Goal: Information Seeking & Learning: Learn about a topic

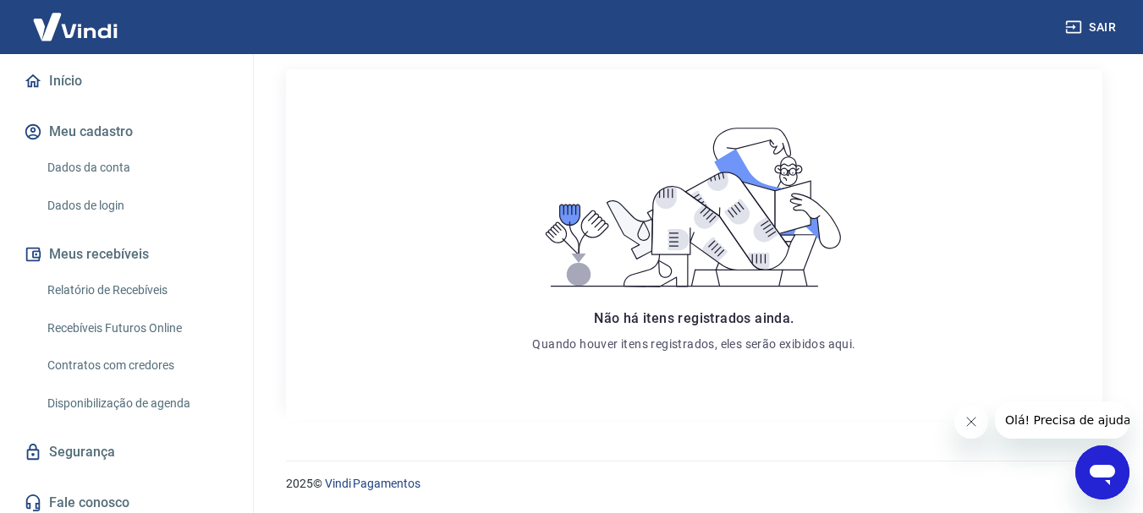
scroll to position [176, 0]
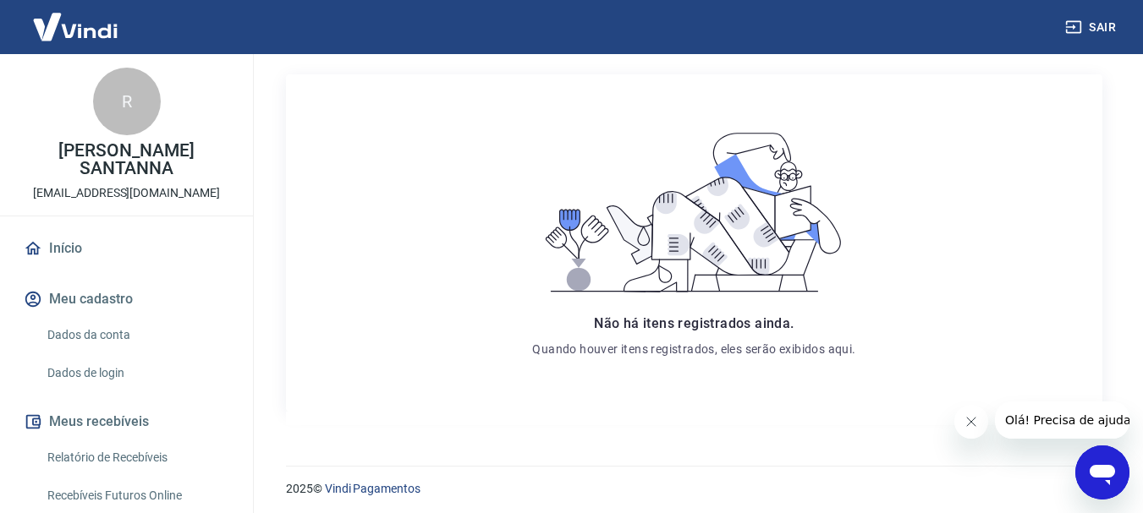
scroll to position [279, 0]
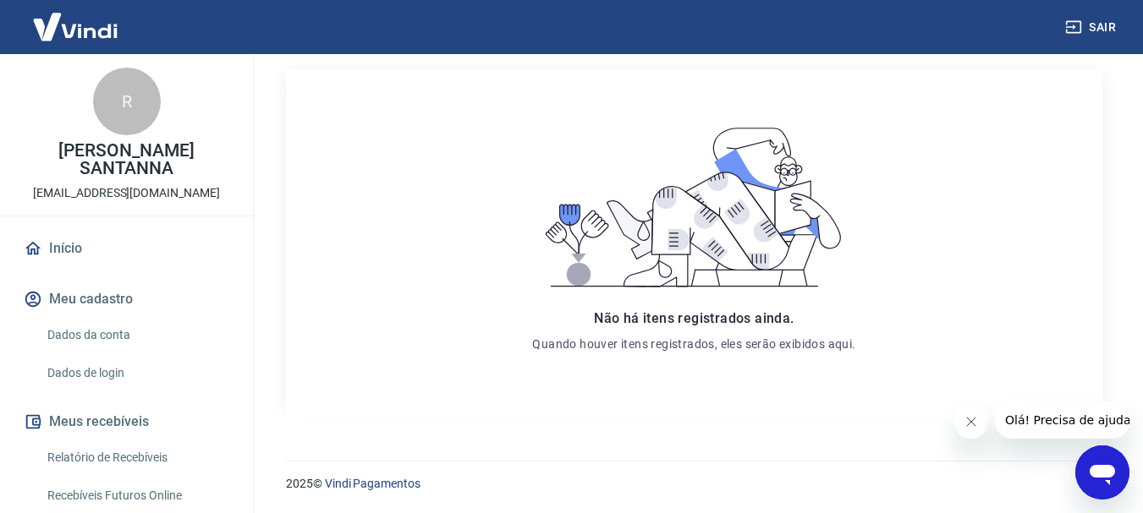
drag, startPoint x: 1081, startPoint y: 475, endPoint x: 2158, endPoint y: 920, distance: 1165.4
click at [1081, 475] on div "Abrir janela de mensagens" at bounding box center [1102, 472] width 51 height 51
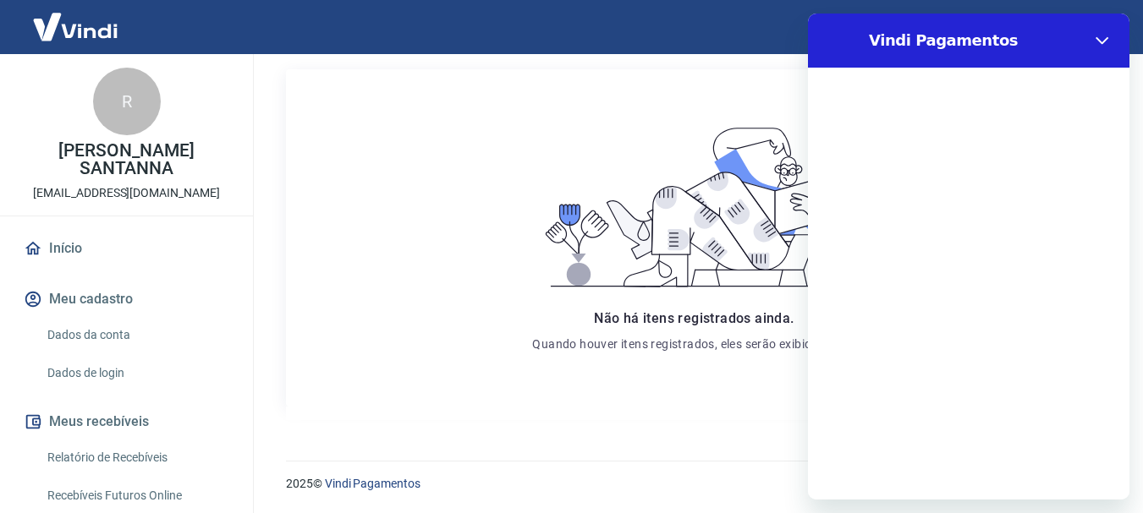
scroll to position [0, 0]
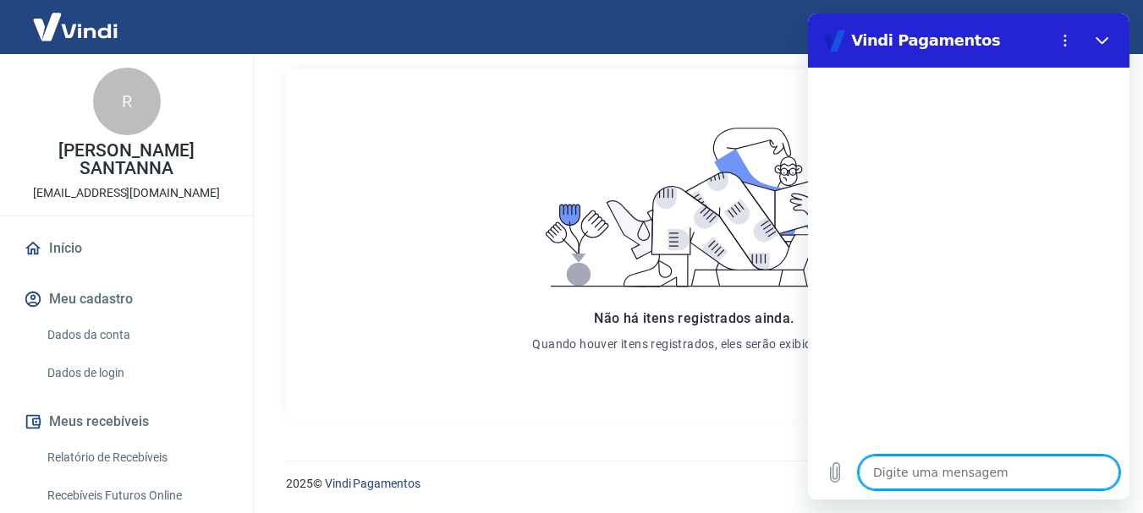
click at [966, 469] on textarea at bounding box center [989, 473] width 261 height 34
type textarea "g"
type textarea "x"
type textarea "go"
type textarea "x"
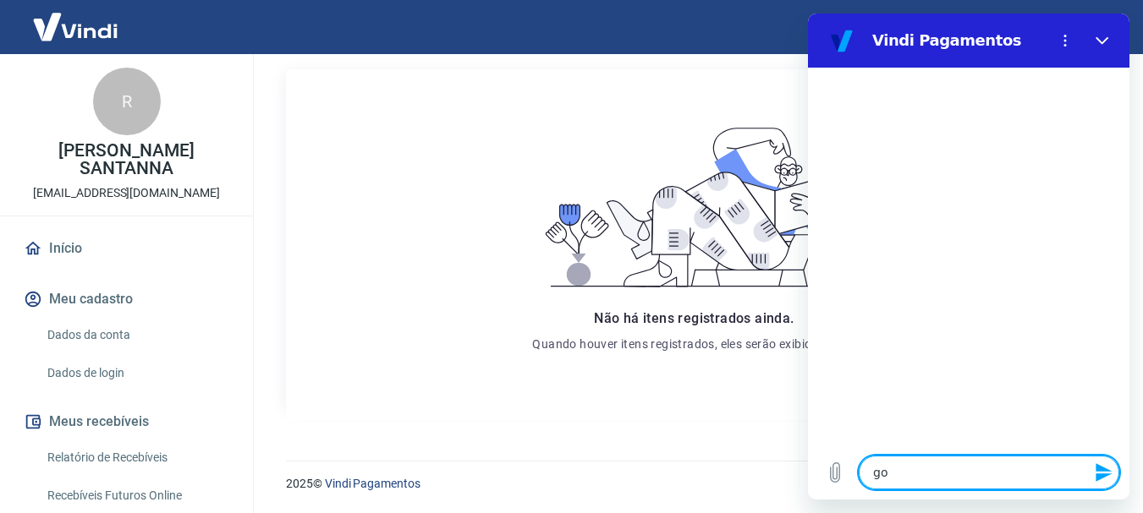
type textarea "gos"
type textarea "x"
type textarea "gost"
type textarea "x"
type textarea "gosta"
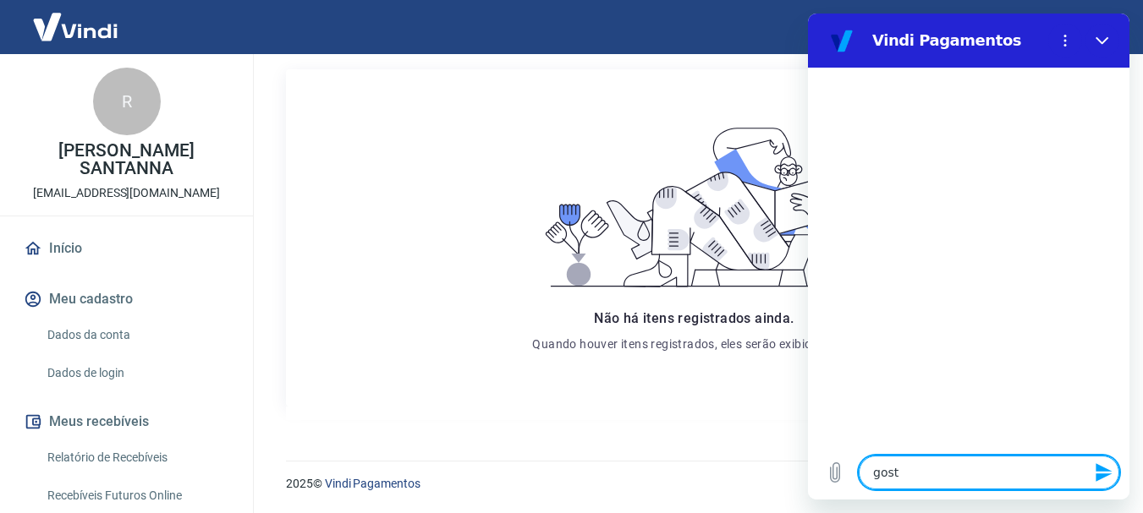
type textarea "x"
type textarea "gostar"
type textarea "x"
type textarea "gostara"
type textarea "x"
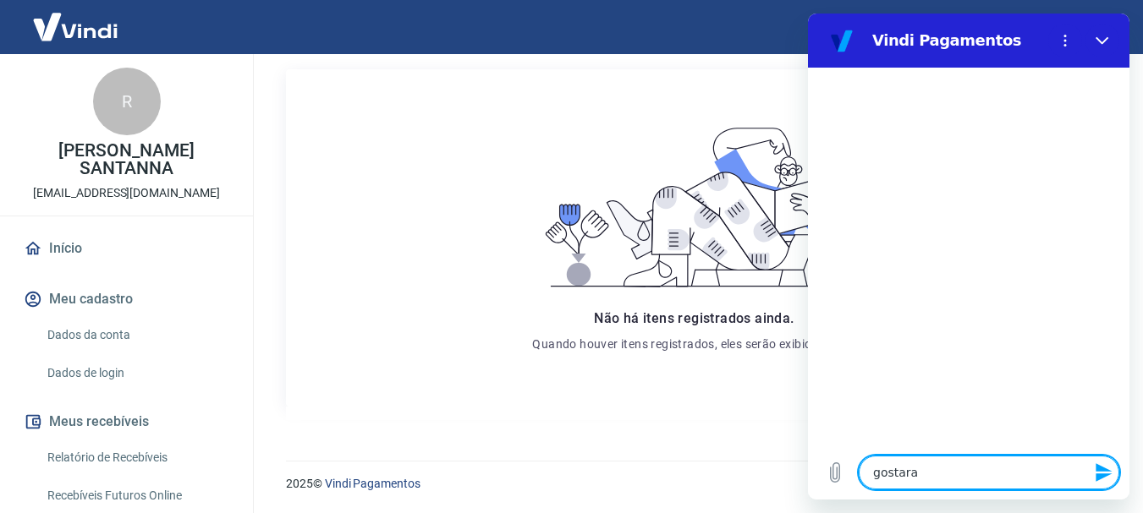
type textarea "gostara"
type textarea "x"
type textarea "gostara"
type textarea "x"
type textarea "gostar"
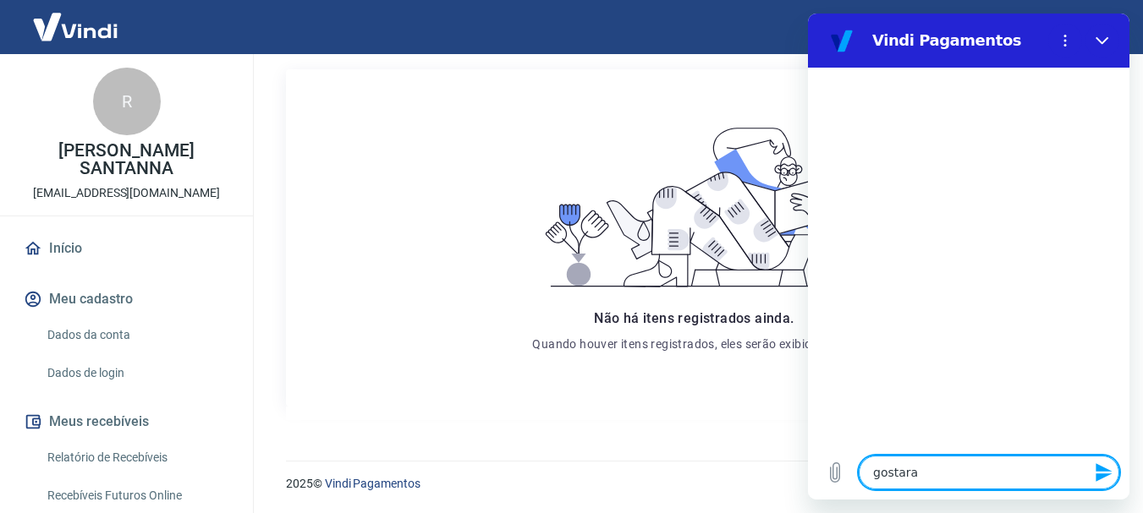
type textarea "x"
type textarea "gostari"
type textarea "x"
type textarea "gostaria"
type textarea "x"
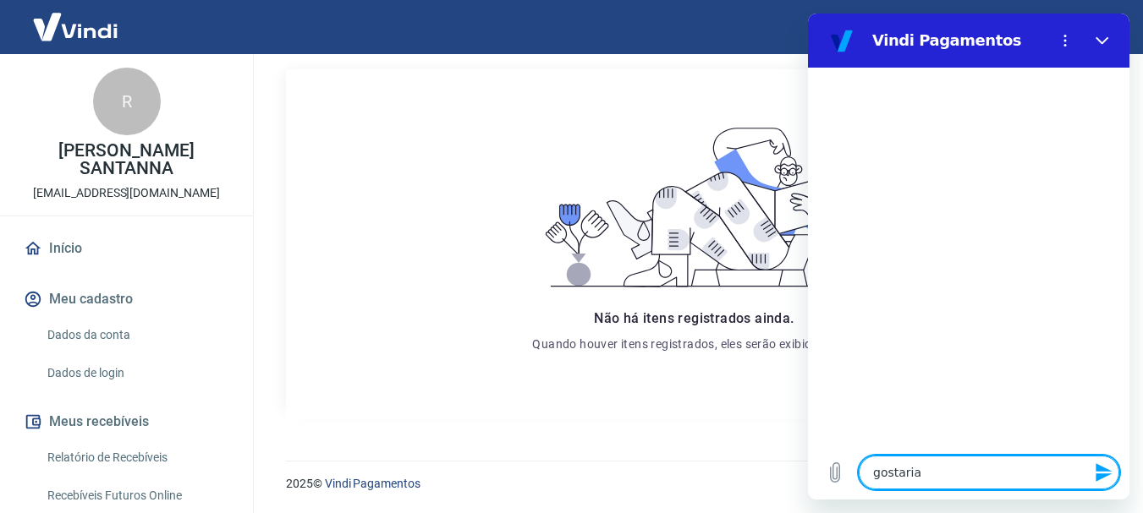
type textarea "gostaria"
type textarea "x"
type textarea "gostaria d"
type textarea "x"
type textarea "gostaria de"
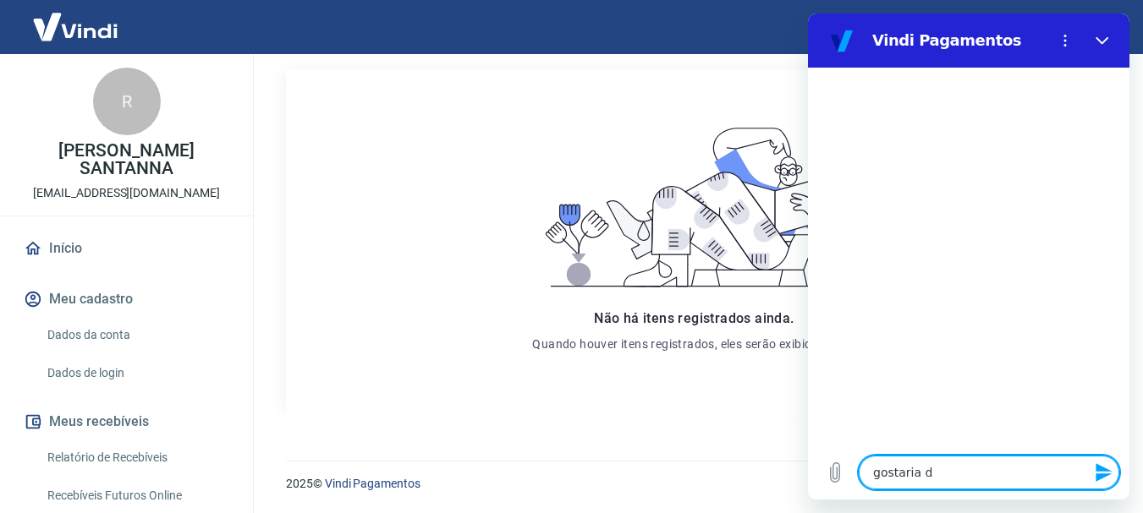
type textarea "x"
type textarea "gostaria de"
type textarea "x"
type textarea "gostaria de s"
type textarea "x"
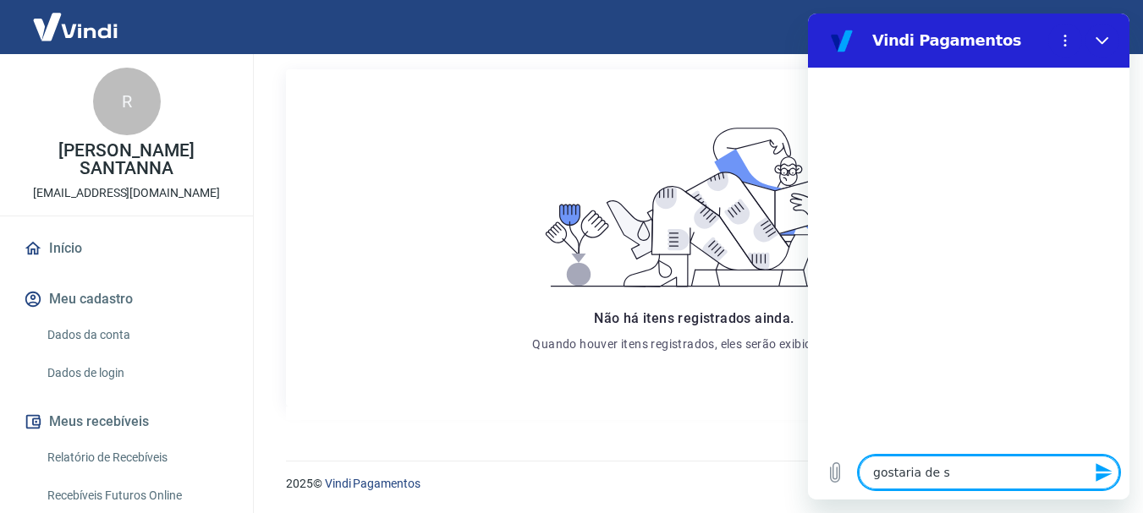
type textarea "gostaria de sa"
type textarea "x"
type textarea "gostaria de sab"
type textarea "x"
type textarea "gostaria de sabe"
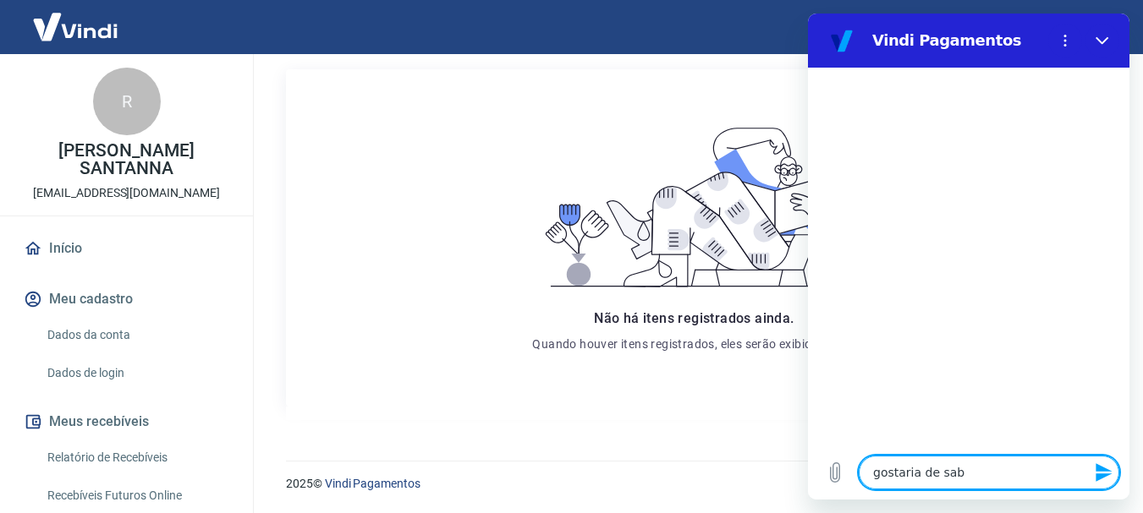
type textarea "x"
type textarea "gostaria de saber"
type textarea "x"
type textarea "gostaria de saber"
type textarea "x"
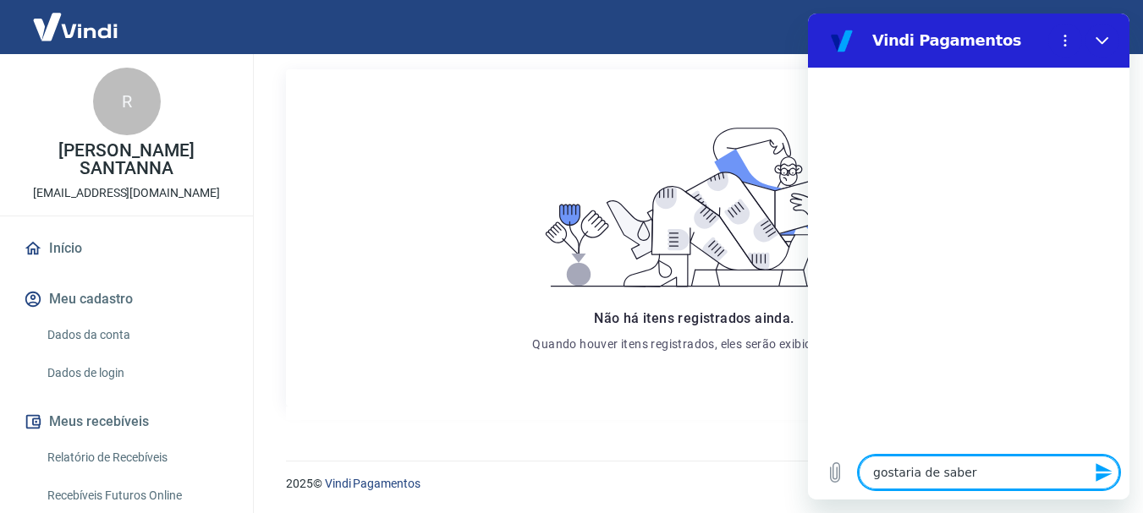
type textarea "gostaria de saber a"
type textarea "x"
type textarea "gostaria de saber as"
type textarea "x"
type textarea "gostaria de saber as"
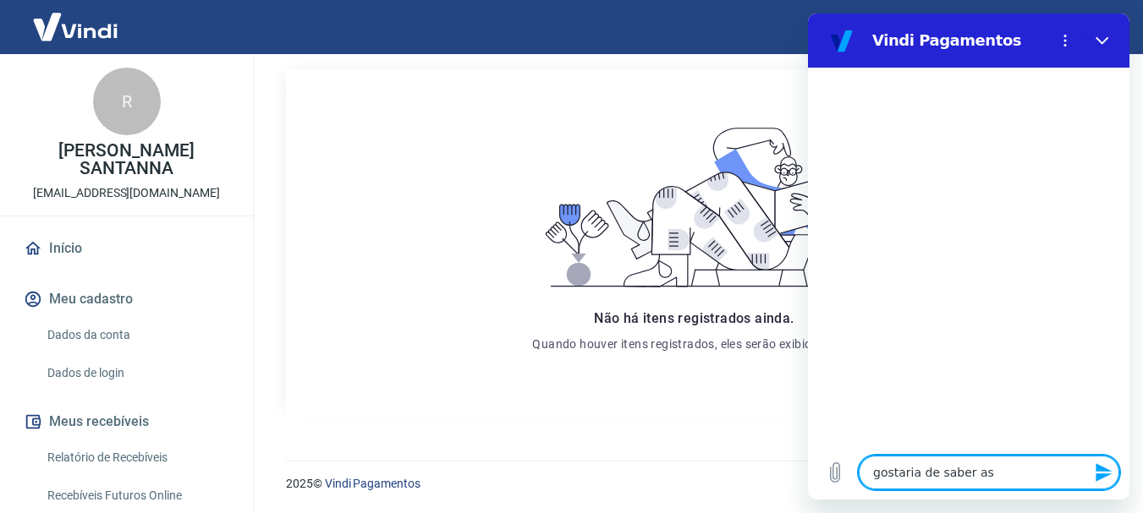
type textarea "x"
type textarea "gostaria de saber as t"
type textarea "x"
type textarea "gostaria de saber as ta"
type textarea "x"
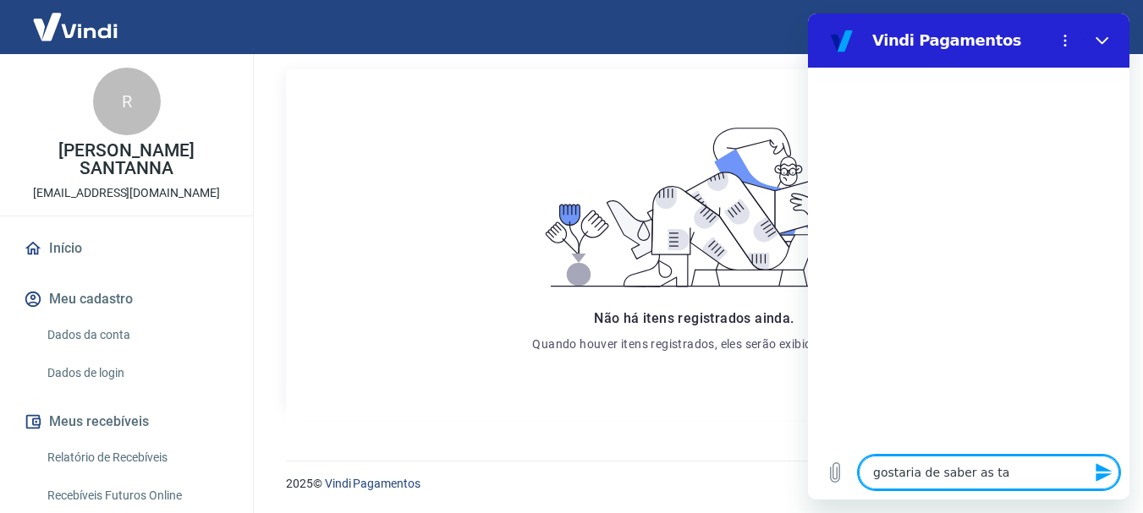
type textarea "gostaria de saber as tar"
type textarea "x"
type textarea "gostaria de saber as tari"
type textarea "x"
type textarea "gostaria de saber as tarif"
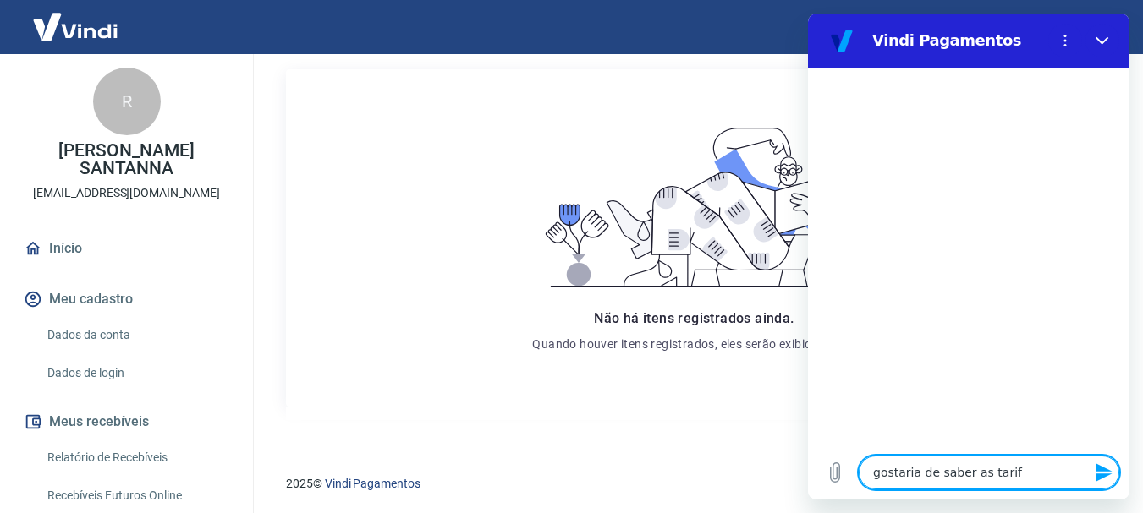
type textarea "x"
type textarea "gostaria de saber as tarifa"
type textarea "x"
type textarea "gostaria de saber as tarifas"
type textarea "x"
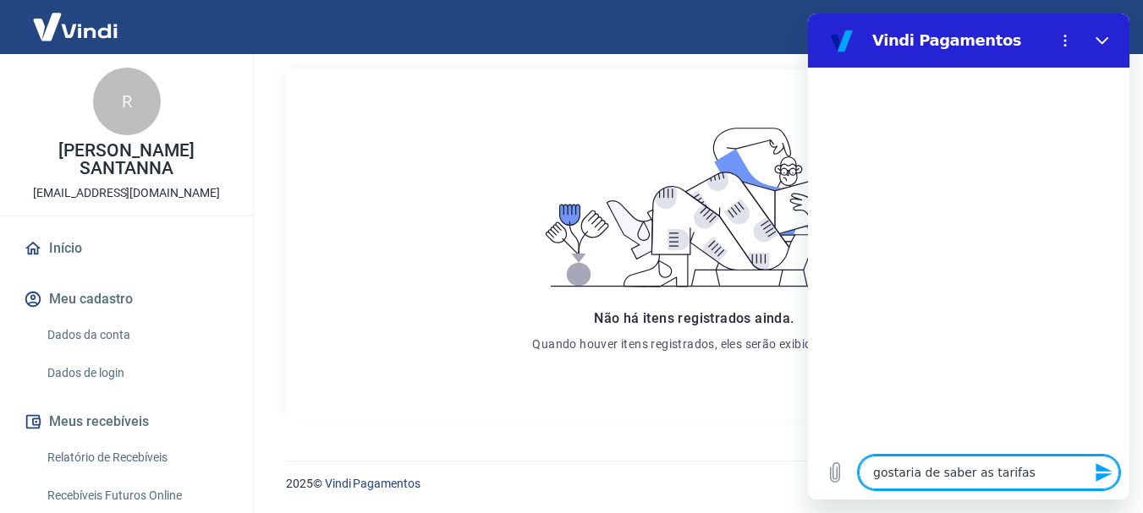
type textarea "gostaria de saber as tarifas"
type textarea "x"
type textarea "gostaria de saber as tarifas q"
type textarea "x"
type textarea "gostaria de saber as tarifas qu"
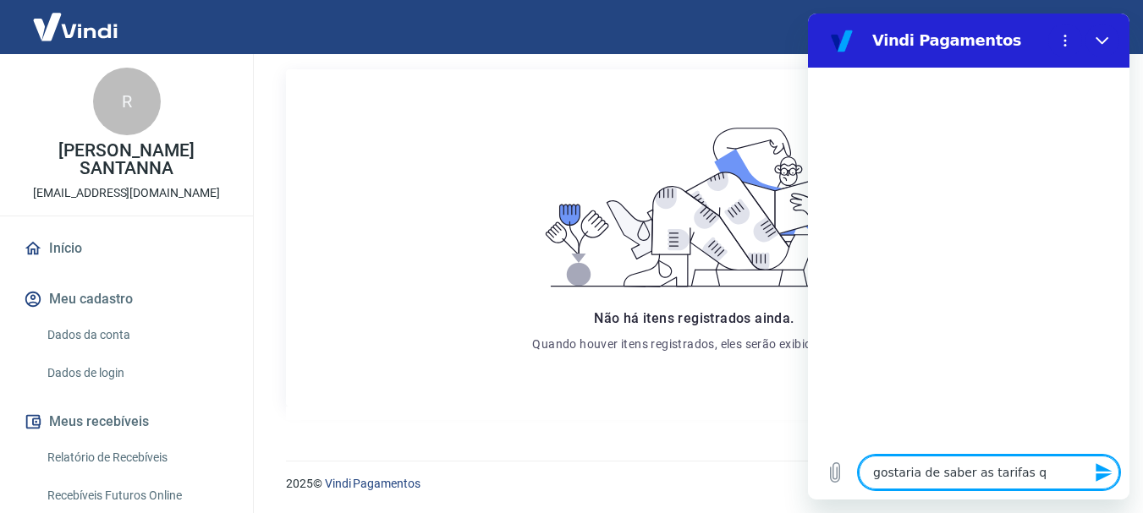
type textarea "x"
type textarea "gostaria de saber as tarifas que"
type textarea "x"
type textarea "gostaria de saber as tarifas que"
type textarea "x"
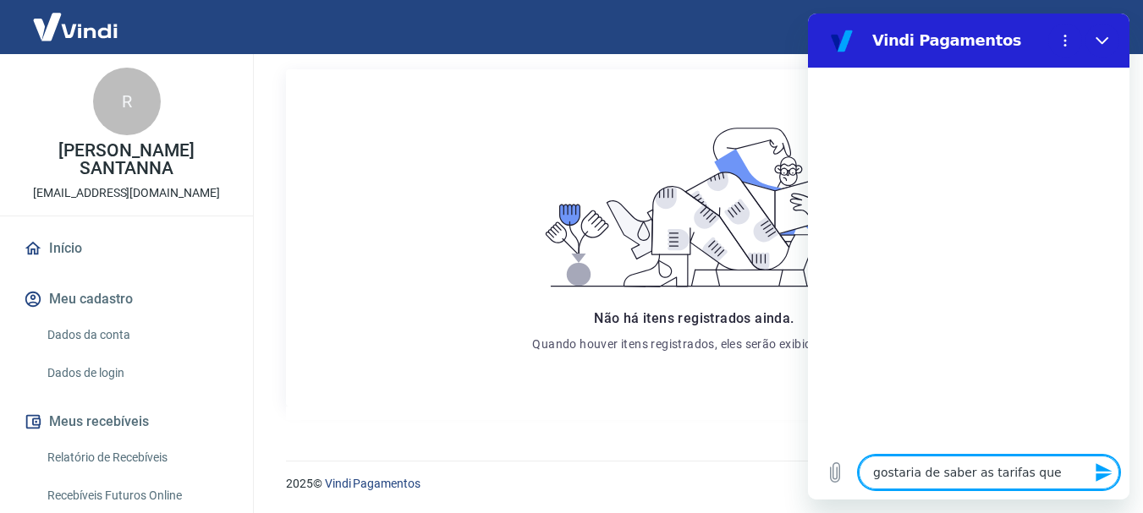
type textarea "gostaria de saber as tarifas que s"
type textarea "x"
type textarea "gostaria de saber as tarifas que st"
type textarea "x"
type textarea "gostaria de saber as tarifas que sto"
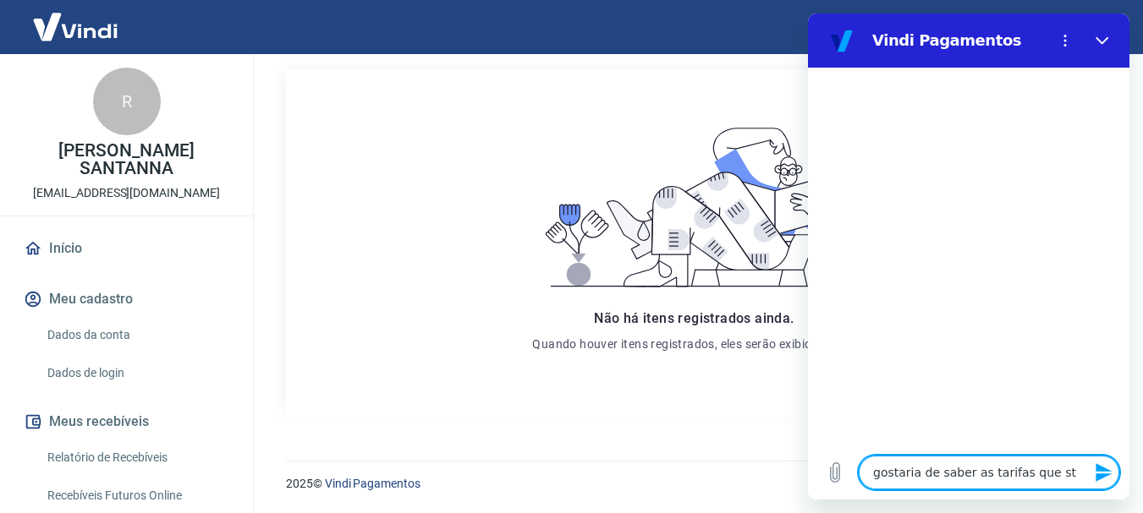
type textarea "x"
type textarea "gostaria de saber as tarifas que stoi"
type textarea "x"
type textarea "gostaria de saber as tarifas que sto"
type textarea "x"
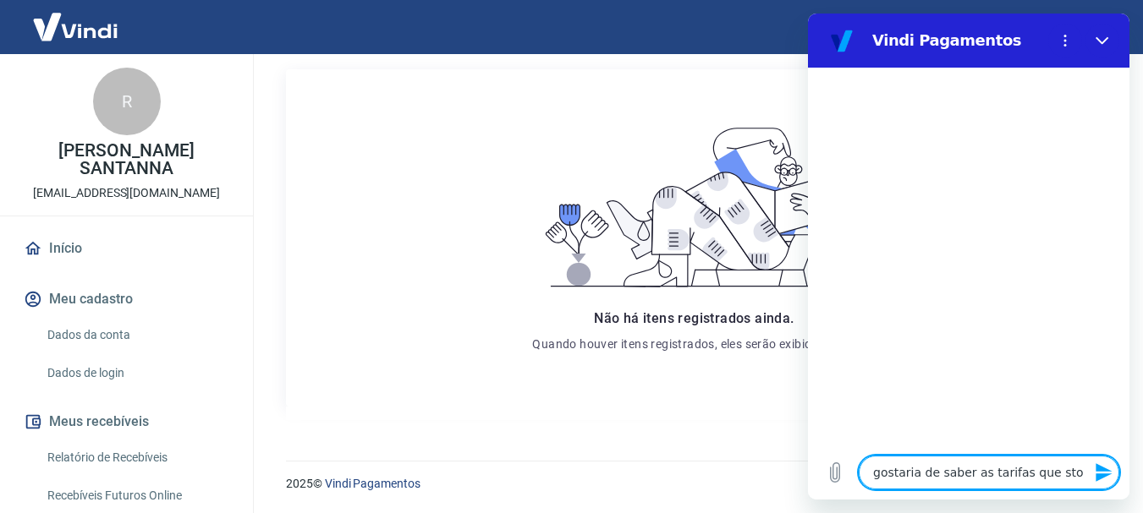
type textarea "gostaria de saber as tarifas que st"
type textarea "x"
type textarea "gostaria de saber as tarifas que s"
type textarea "x"
type textarea "gostaria de saber as tarifas que"
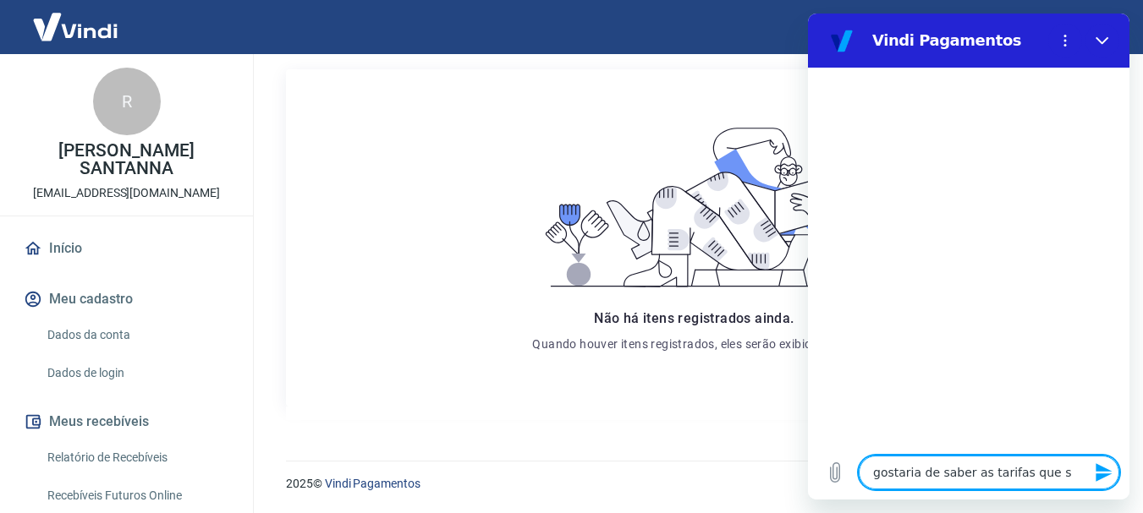
type textarea "x"
type textarea "gostaria de saber as tarifas que e"
type textarea "x"
type textarea "gostaria de saber as tarifas que es"
type textarea "x"
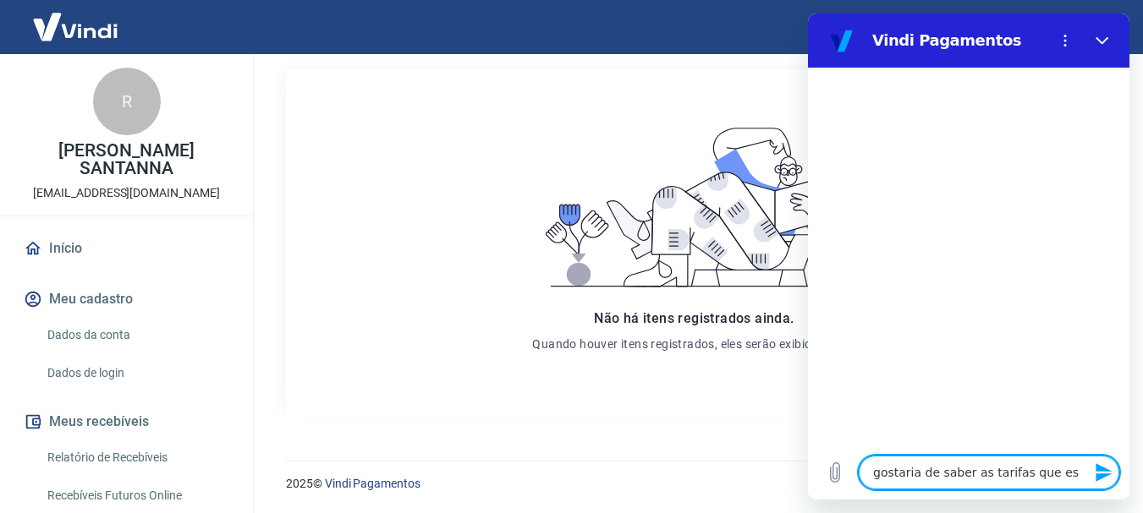
type textarea "gostaria de saber as tarifas que est"
type textarea "x"
type textarea "gostaria de saber as tarifas que esto"
type textarea "x"
type textarea "gostaria de saber as tarifas que estou"
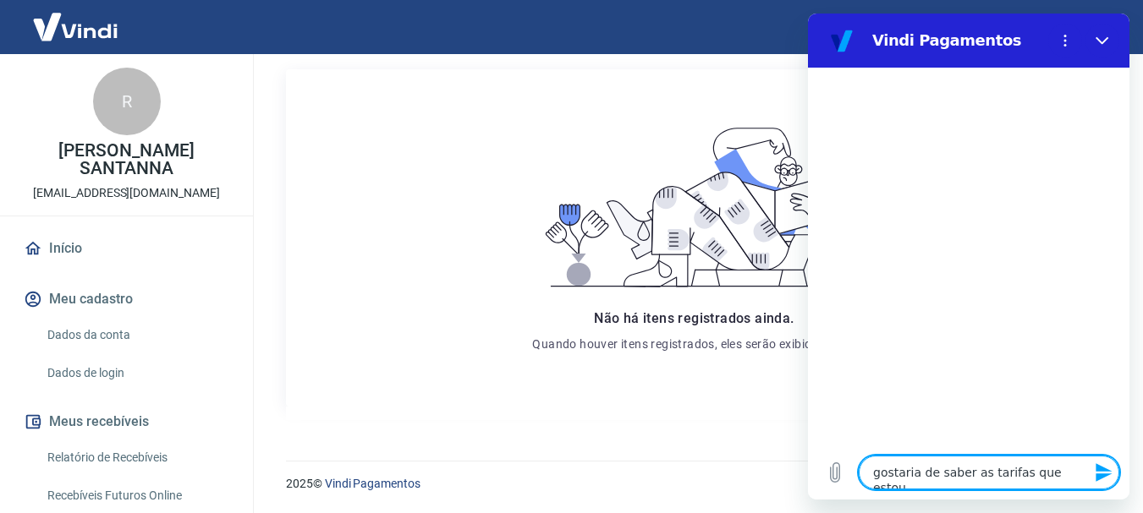
type textarea "x"
type textarea "gostaria de saber as tarifas que estou"
type textarea "x"
type textarea "gostaria de saber as tarifas que estou a"
type textarea "x"
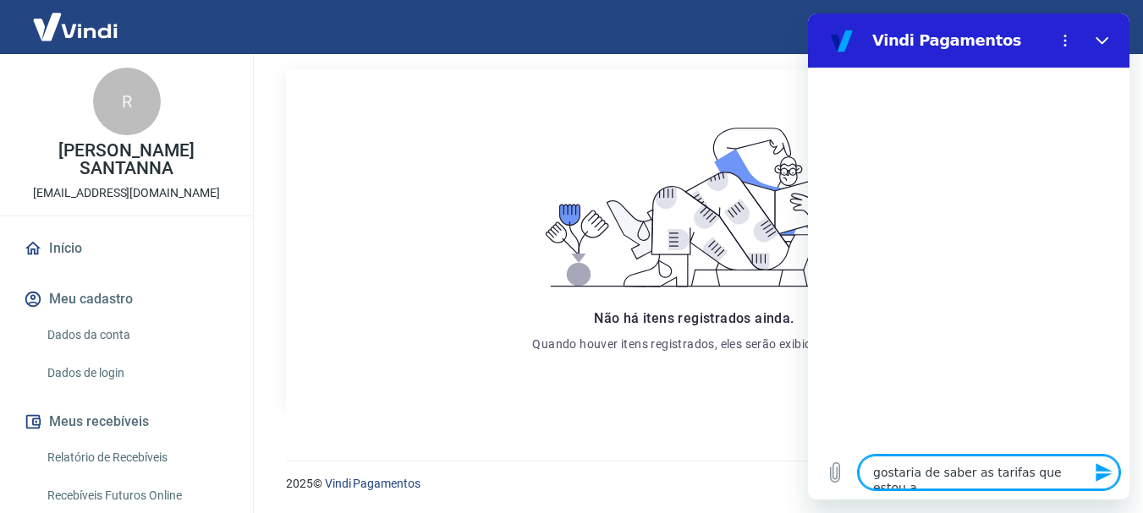
type textarea "gostaria de saber as tarifas que estou ag"
type textarea "x"
type textarea "gostaria de saber as tarifas que estou aga"
type textarea "x"
type textarea "gostaria de saber as tarifas que estou agan"
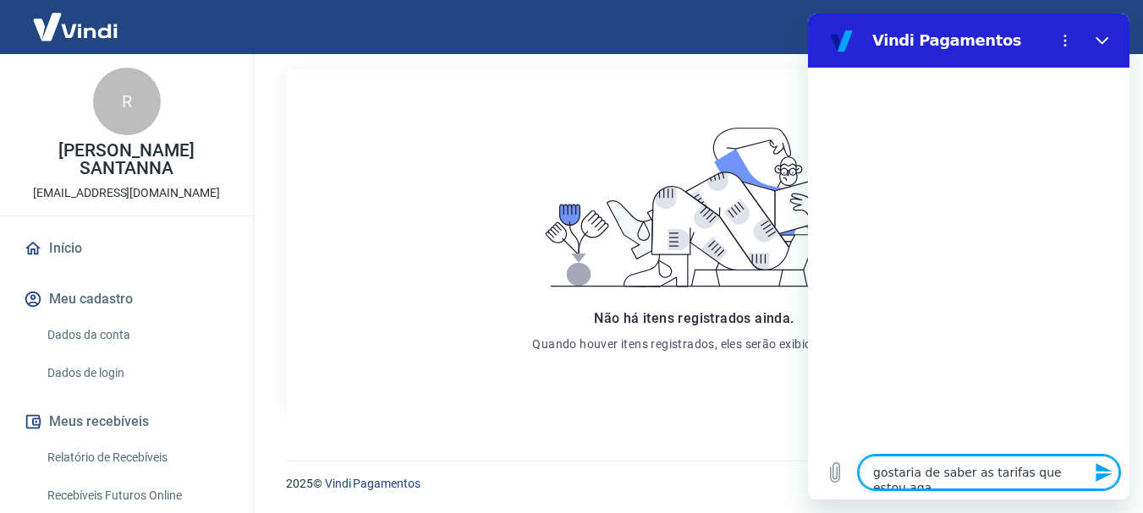
type textarea "x"
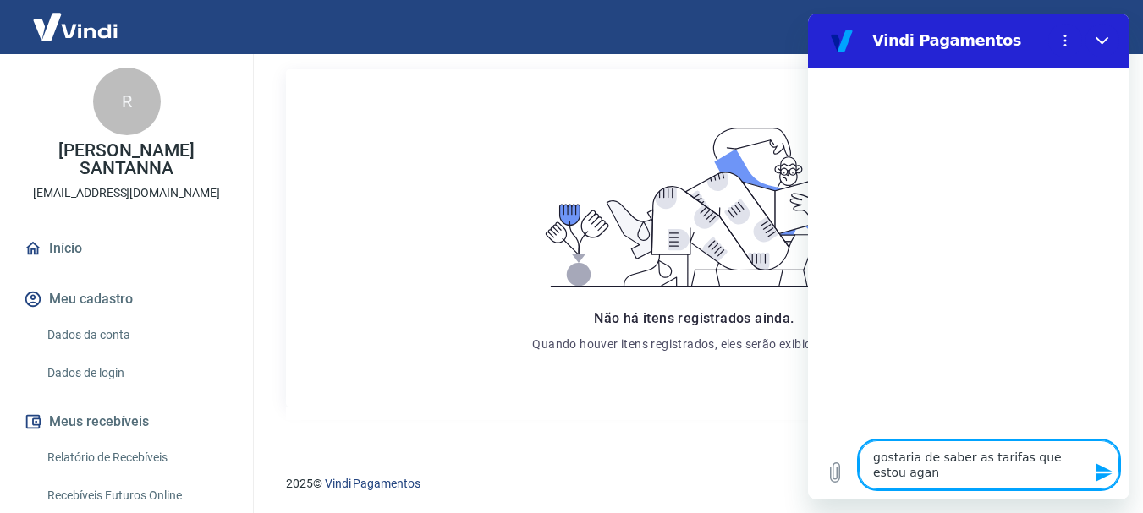
type textarea "gostaria de saber as tarifas que estou aga"
type textarea "x"
type textarea "gostaria de saber as tarifas que estou ag"
type textarea "x"
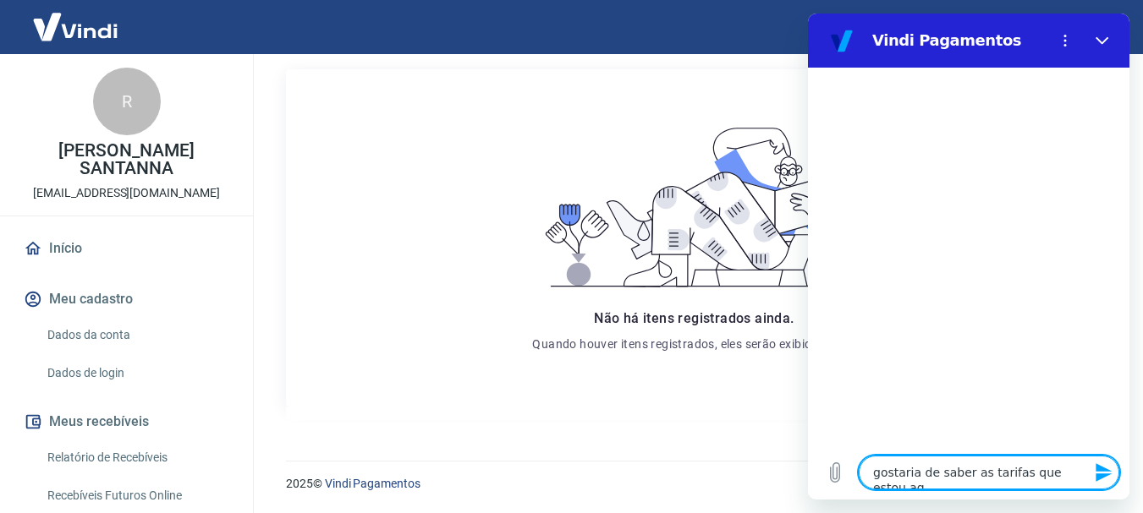
type textarea "gostaria de saber as tarifas que estou a"
type textarea "x"
type textarea "gostaria de saber as tarifas que estou"
type textarea "x"
type textarea "gostaria de saber as tarifas que estou p"
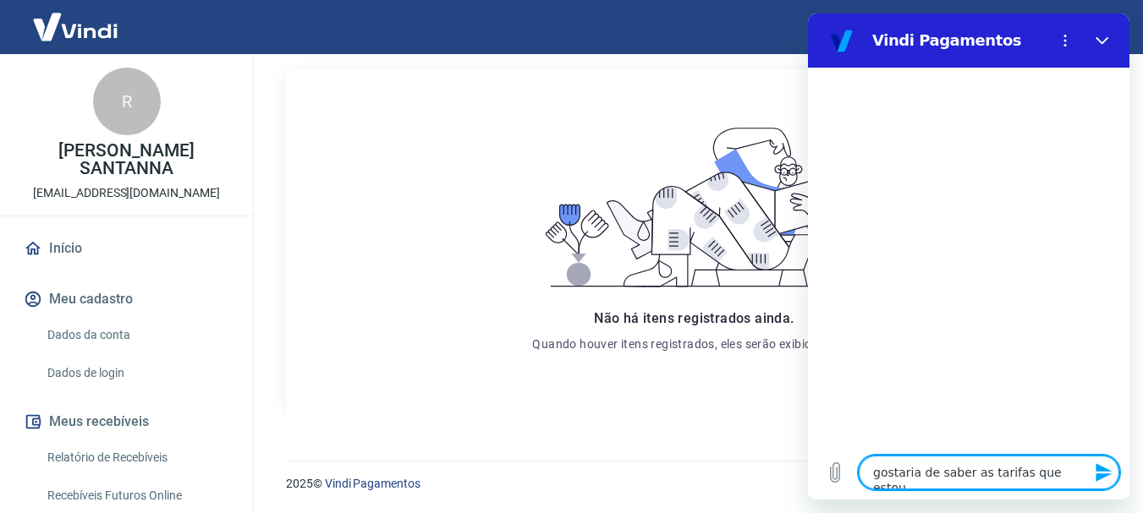
type textarea "x"
type textarea "gostaria de saber as tarifas que estou pa"
type textarea "x"
type textarea "gostaria de saber as tarifas que estou pag"
type textarea "x"
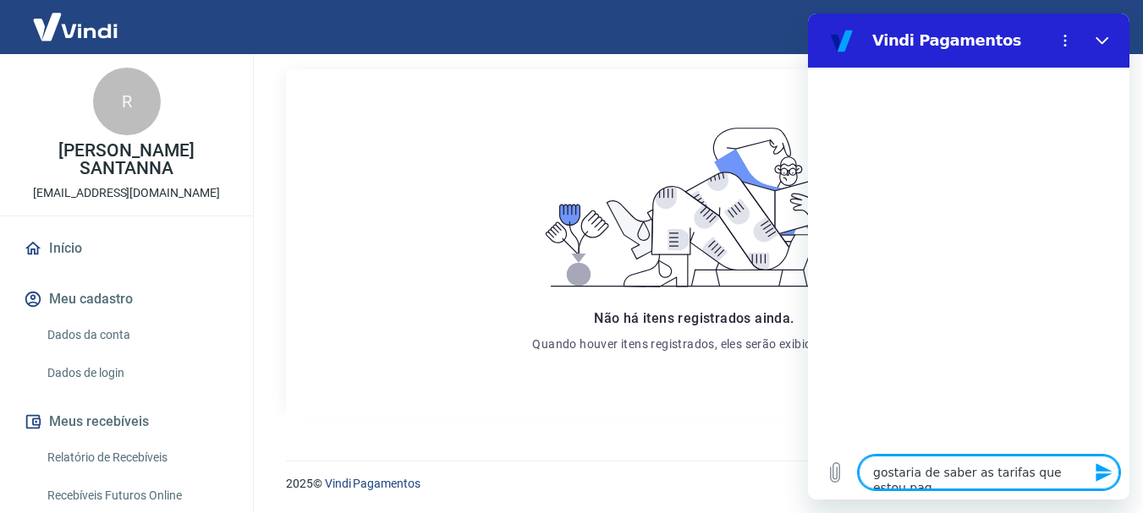
type textarea "gostaria de saber as tarifas que estou paga"
type textarea "x"
type textarea "gostaria de saber as tarifas que estou pagan"
type textarea "x"
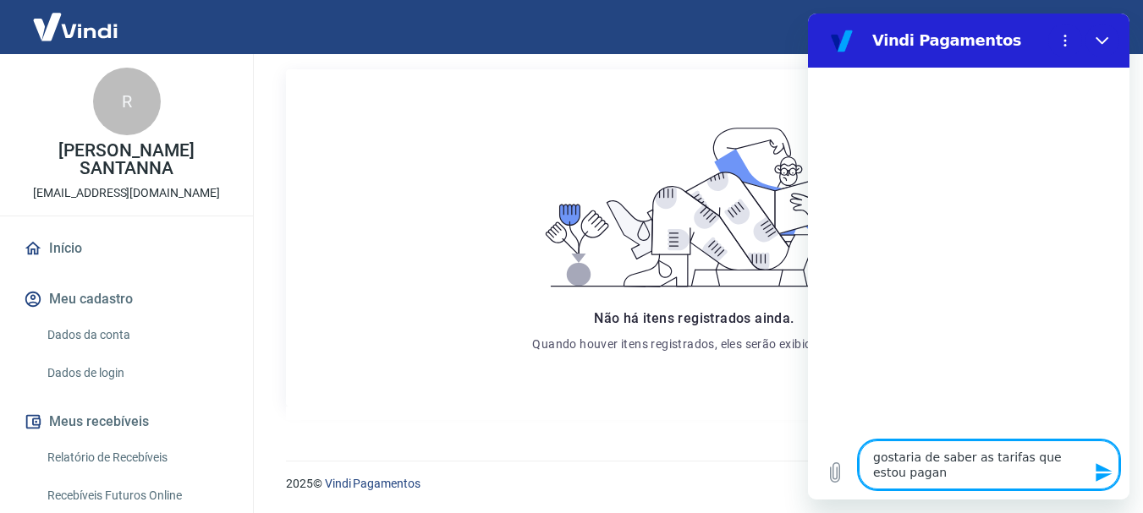
type textarea "gostaria de saber as tarifas que estou pagand"
type textarea "x"
type textarea "gostaria de saber as tarifas que estou pagando"
type textarea "x"
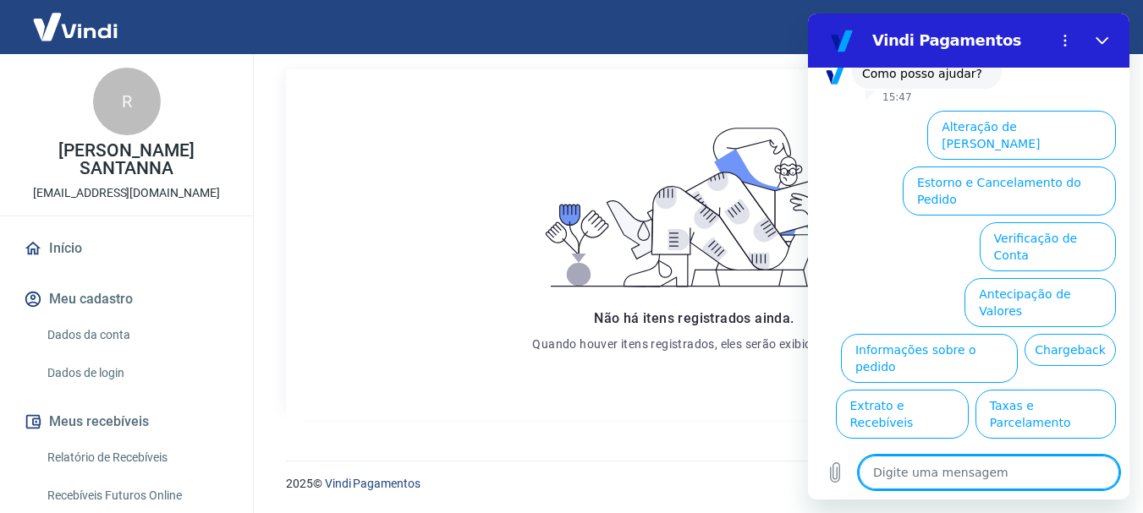
scroll to position [179, 0]
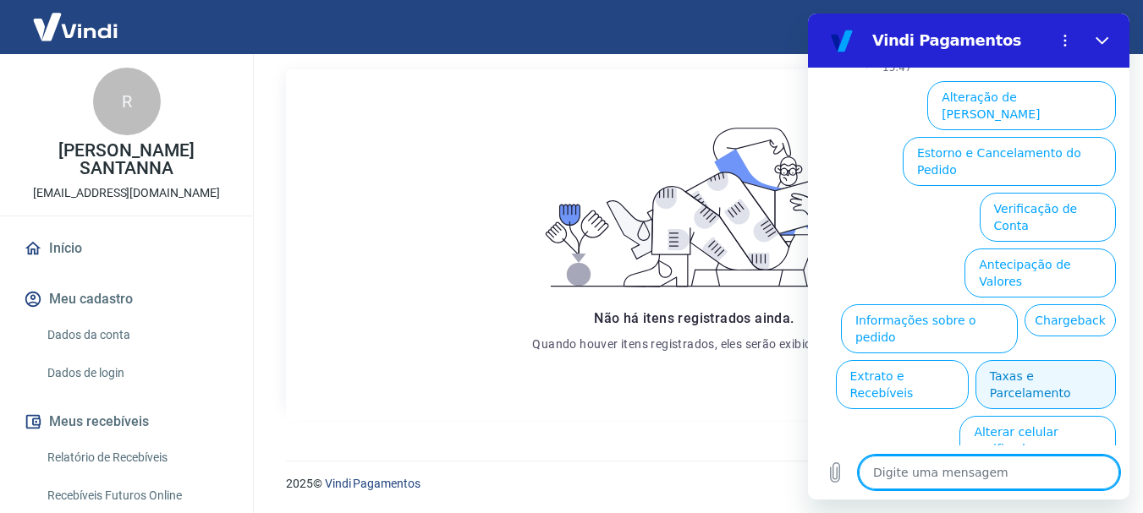
click at [1053, 360] on button "Taxas e Parcelamento" at bounding box center [1045, 384] width 140 height 49
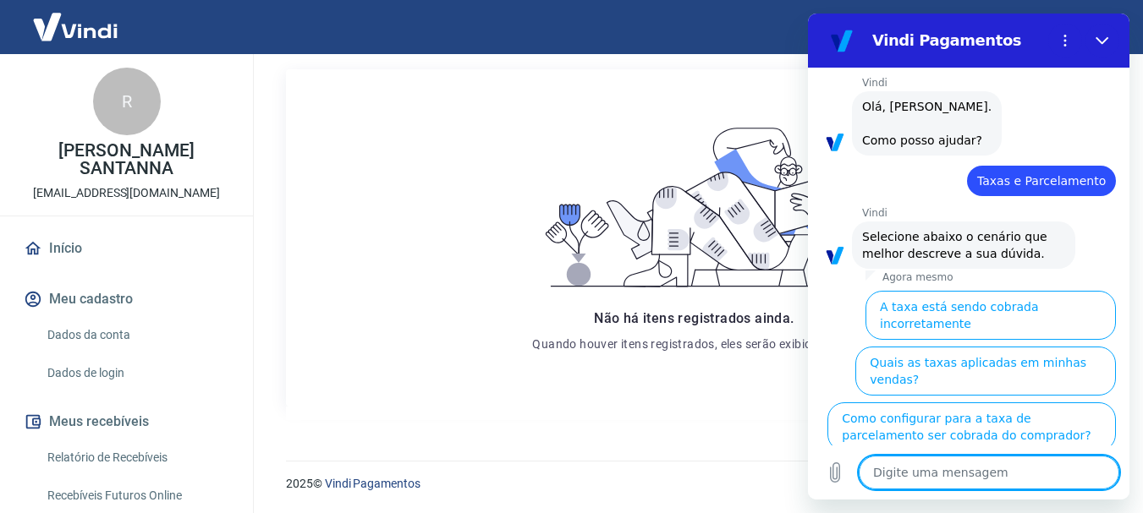
scroll to position [171, 0]
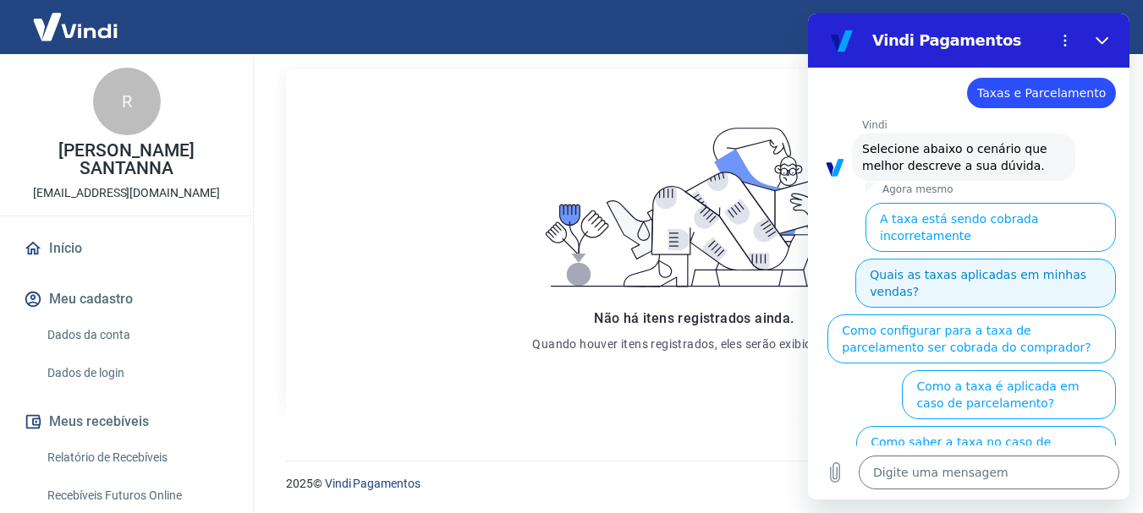
click at [1043, 283] on button "Quais as taxas aplicadas em minhas vendas?" at bounding box center [985, 283] width 261 height 49
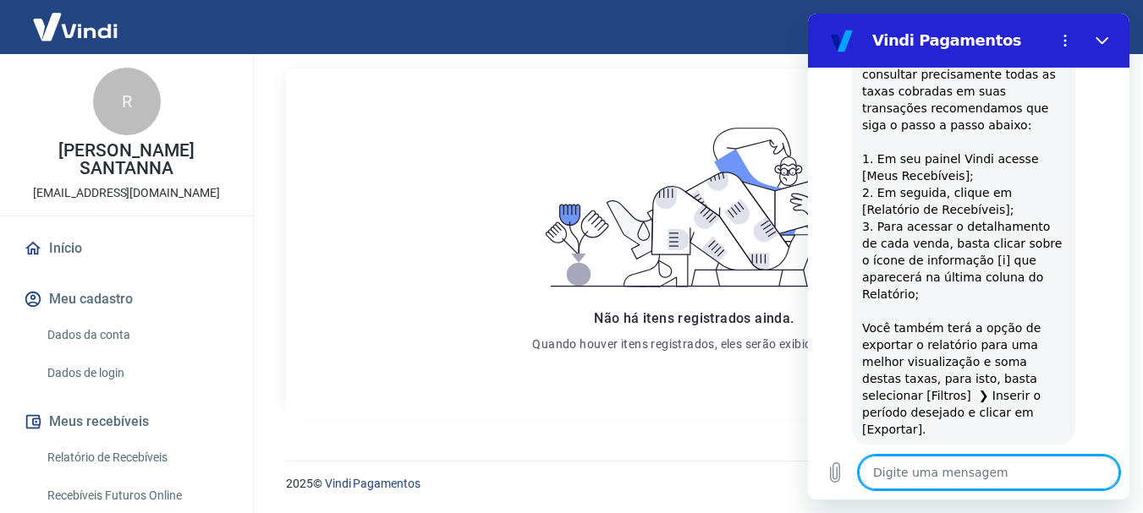
type textarea "x"
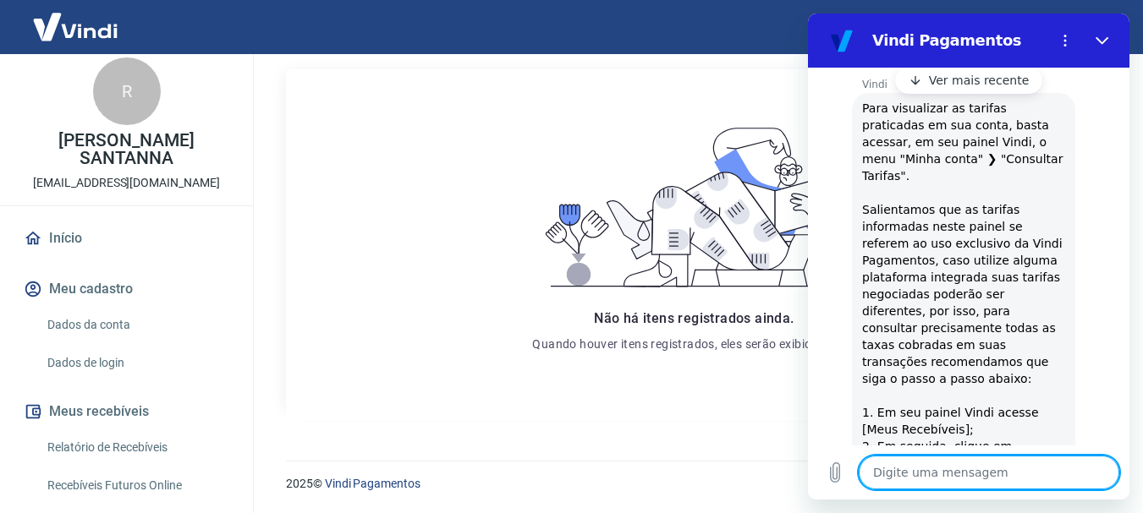
scroll to position [7, 0]
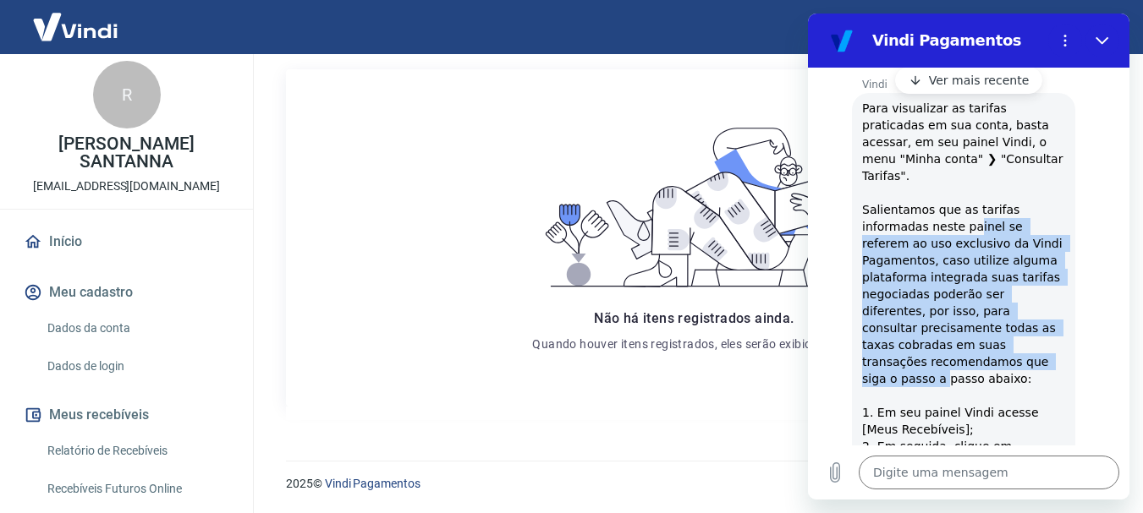
drag, startPoint x: 967, startPoint y: 228, endPoint x: 1045, endPoint y: 356, distance: 150.3
click at [1045, 356] on span "Para visualizar as tarifas praticadas em sua conta, basta acessar, em seu paine…" at bounding box center [964, 396] width 205 height 589
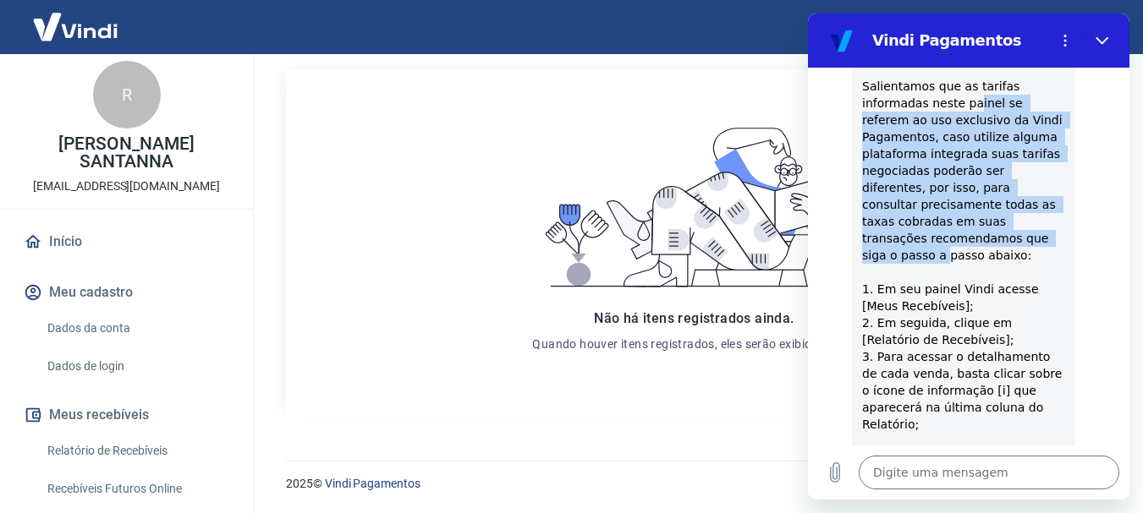
scroll to position [426, 0]
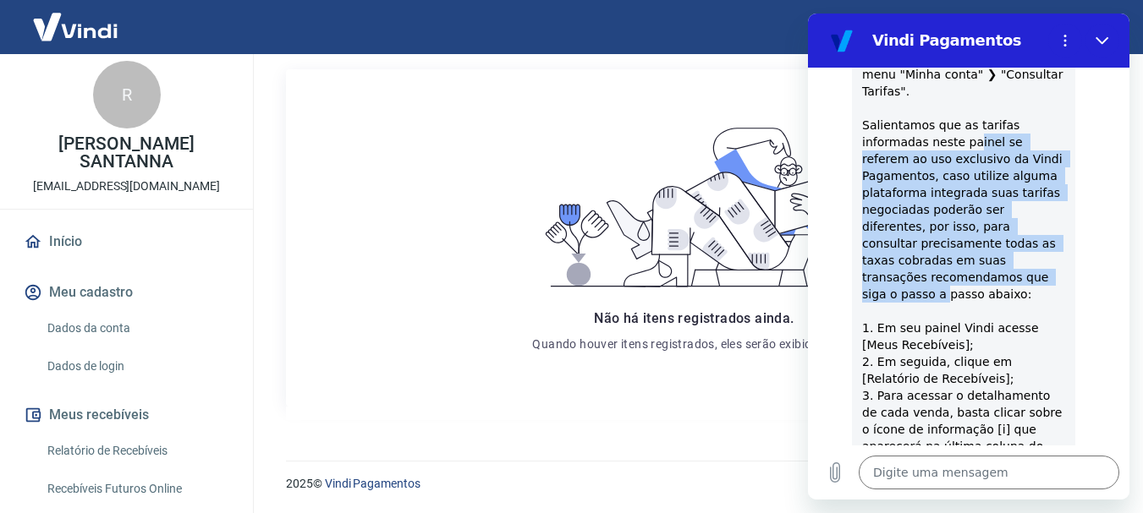
click at [1007, 233] on div "Vindi diz: Para visualizar as tarifas praticadas em sua conta, basta acessar, e…" at bounding box center [963, 311] width 223 height 606
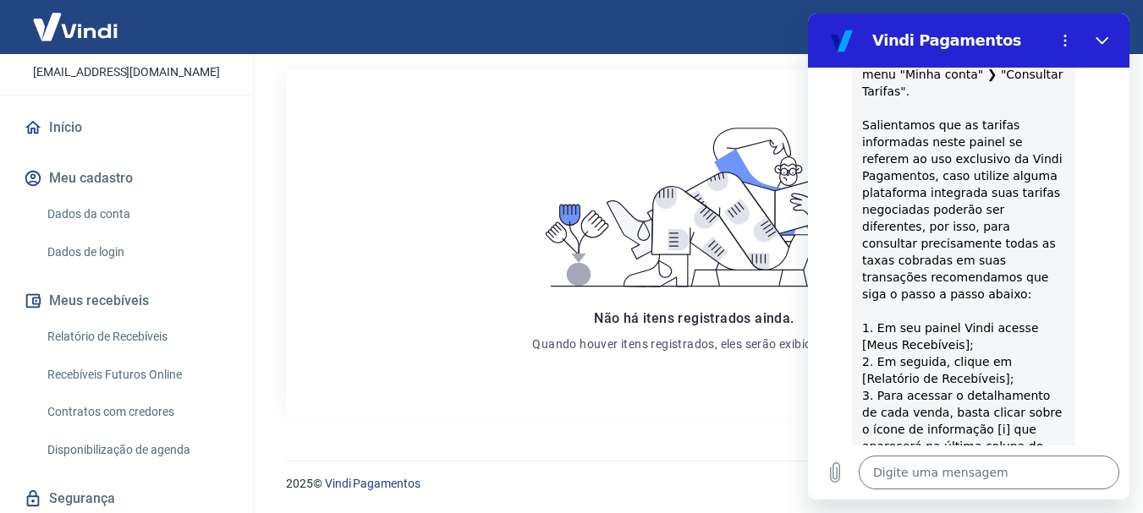
scroll to position [91, 0]
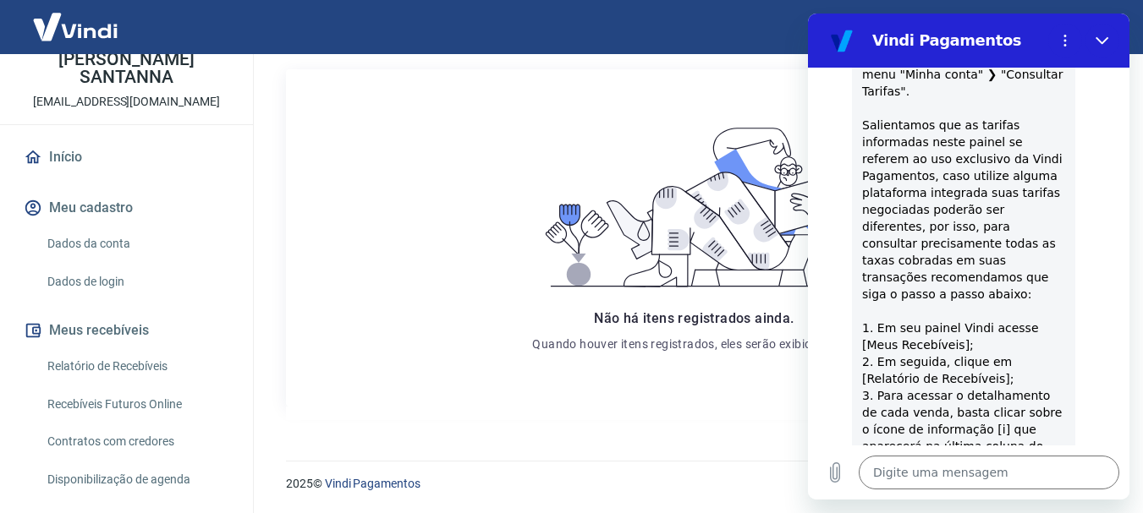
click at [107, 239] on link "Dados da conta" at bounding box center [137, 244] width 192 height 35
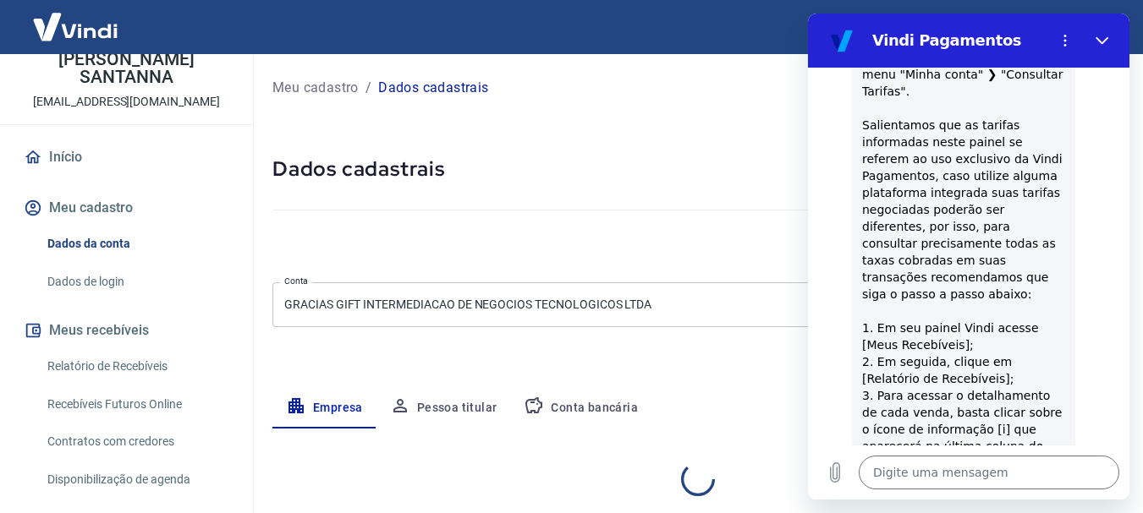
select select "RS"
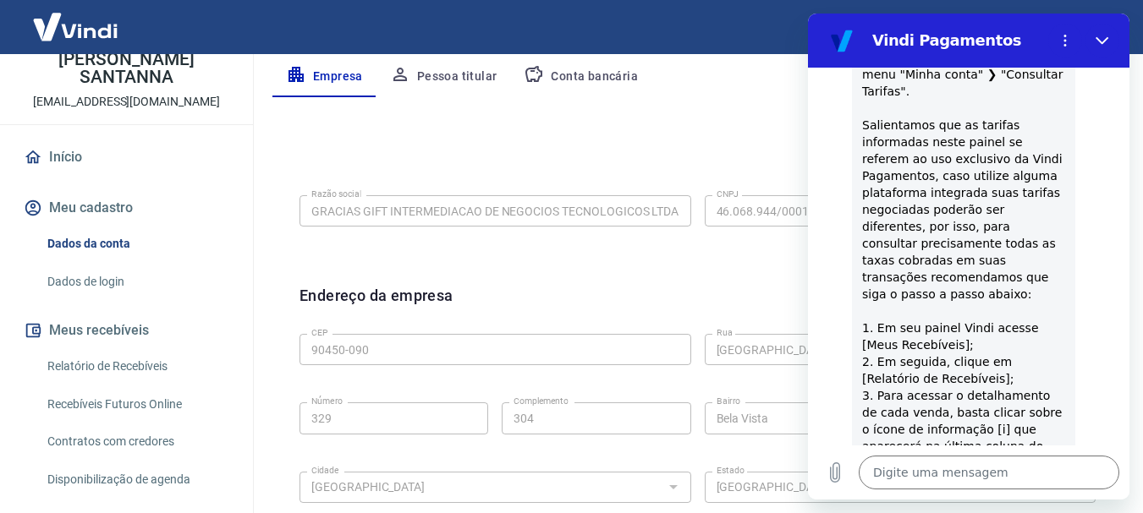
scroll to position [338, 0]
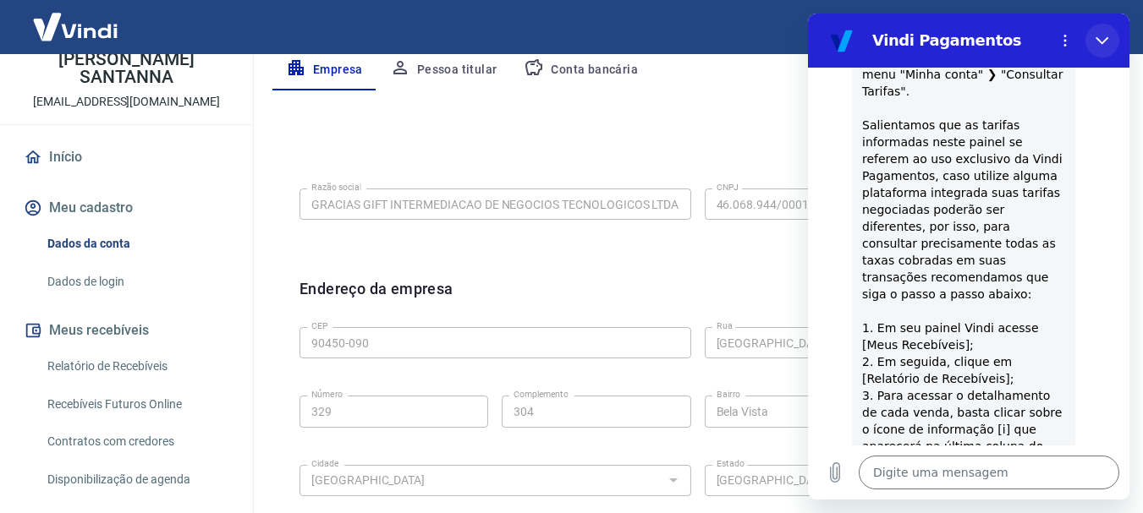
click at [1104, 40] on icon "Fechar" at bounding box center [1102, 41] width 14 height 14
type textarea "x"
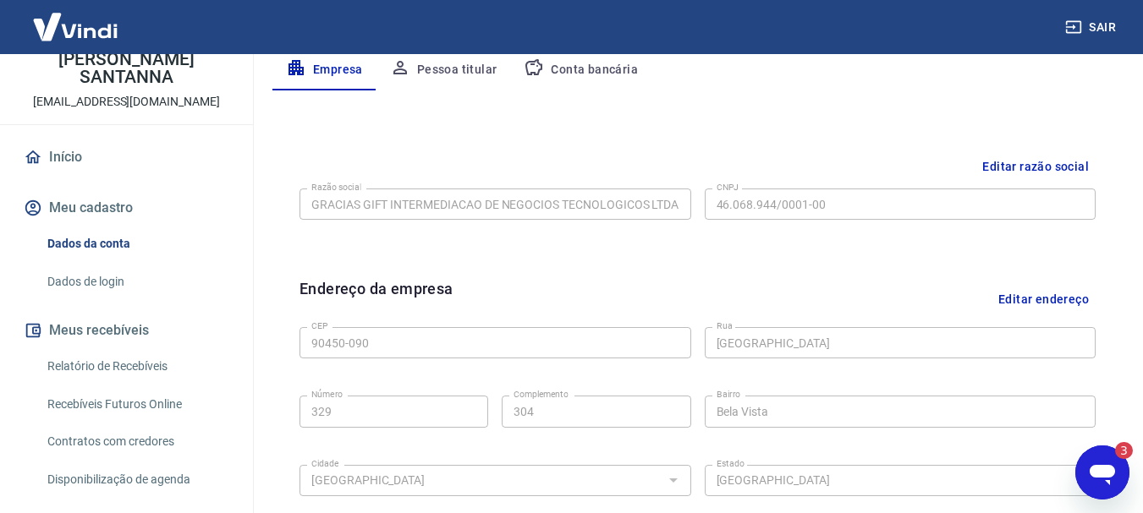
scroll to position [0, 0]
click at [1039, 296] on button "Editar endereço" at bounding box center [1043, 298] width 104 height 43
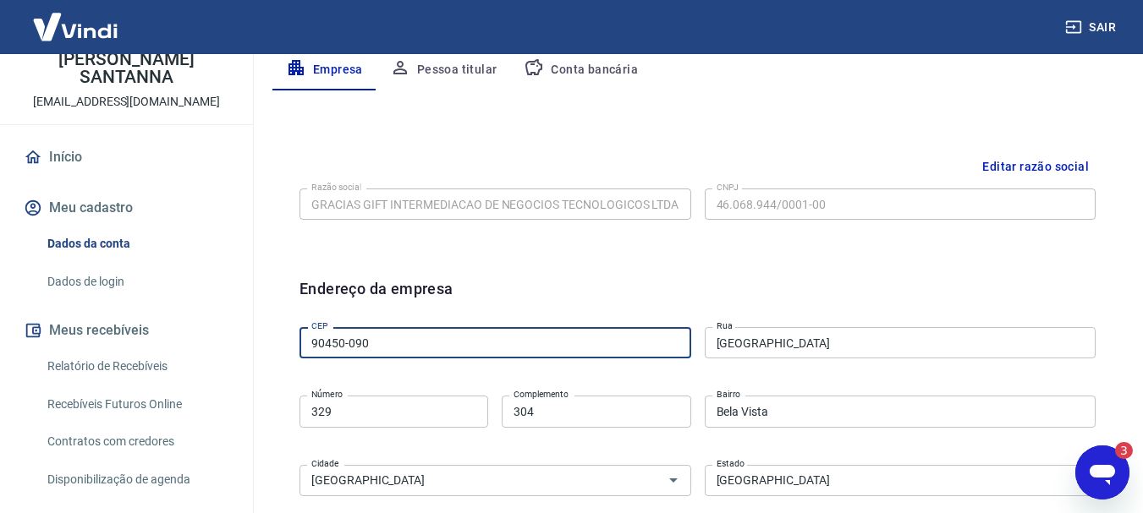
drag, startPoint x: 376, startPoint y: 340, endPoint x: 296, endPoint y: 339, distance: 80.4
click at [296, 339] on div "Endereço da empresa CEP 90450-090 CEP Rua Rua Barão de Ubá Rua Número 329 Númer…" at bounding box center [697, 496] width 823 height 464
type input "90410-002"
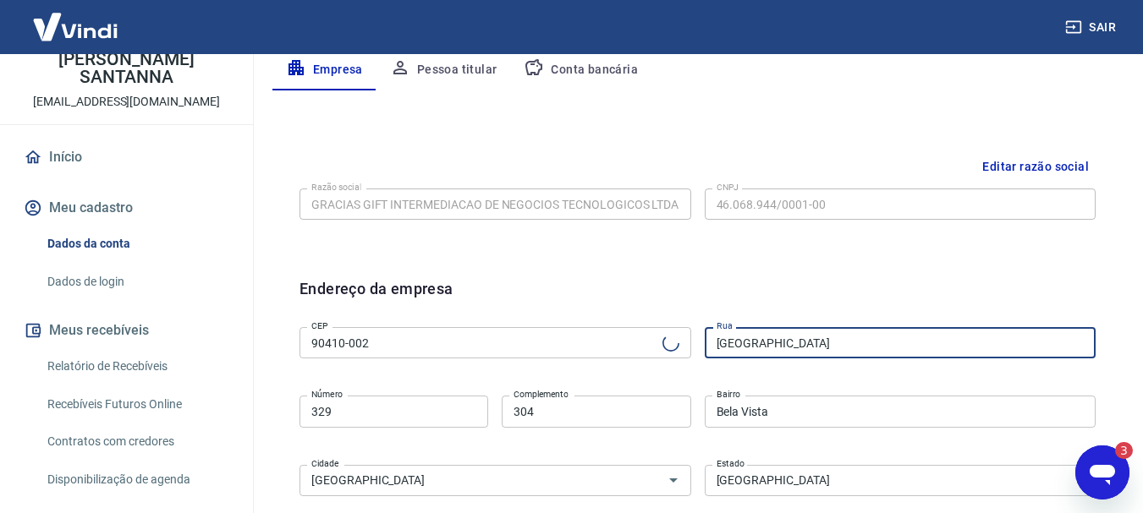
type input "Avenida Protásio Alves"
type input "Petrópolis"
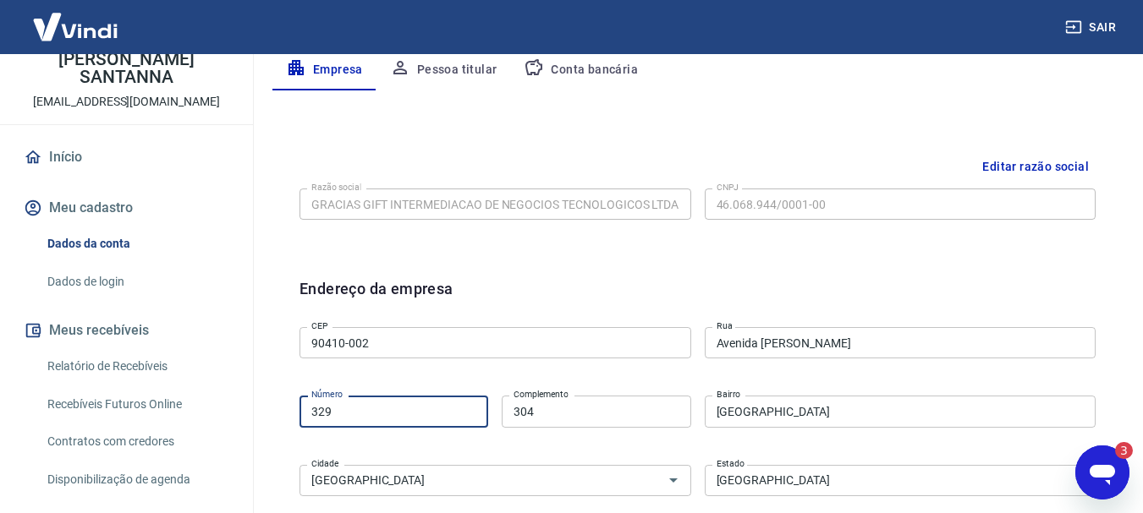
drag, startPoint x: 387, startPoint y: 420, endPoint x: 265, endPoint y: 421, distance: 121.8
click at [265, 421] on div "Meu cadastro / Dados cadastrais Dados cadastrais Cancelar conta Conta GRACIAS G…" at bounding box center [697, 356] width 891 height 1281
type input "2561"
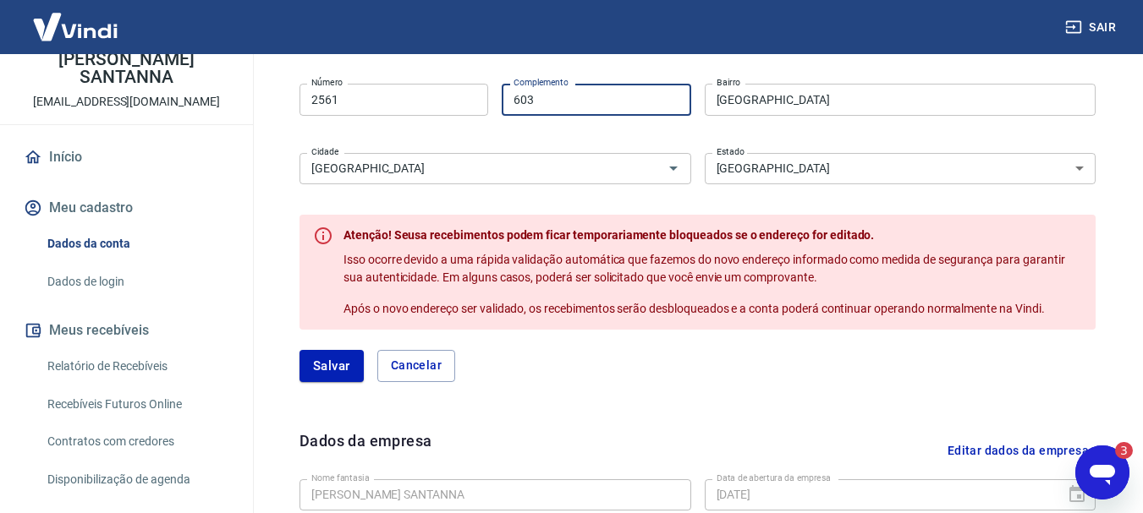
scroll to position [677, 0]
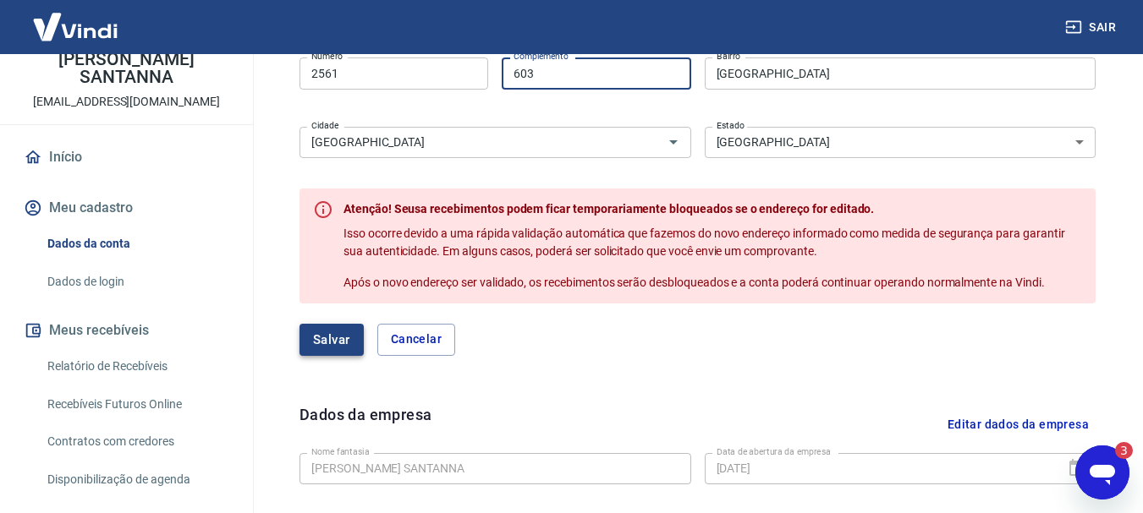
type input "603"
click at [341, 344] on button "Salvar" at bounding box center [331, 340] width 64 height 32
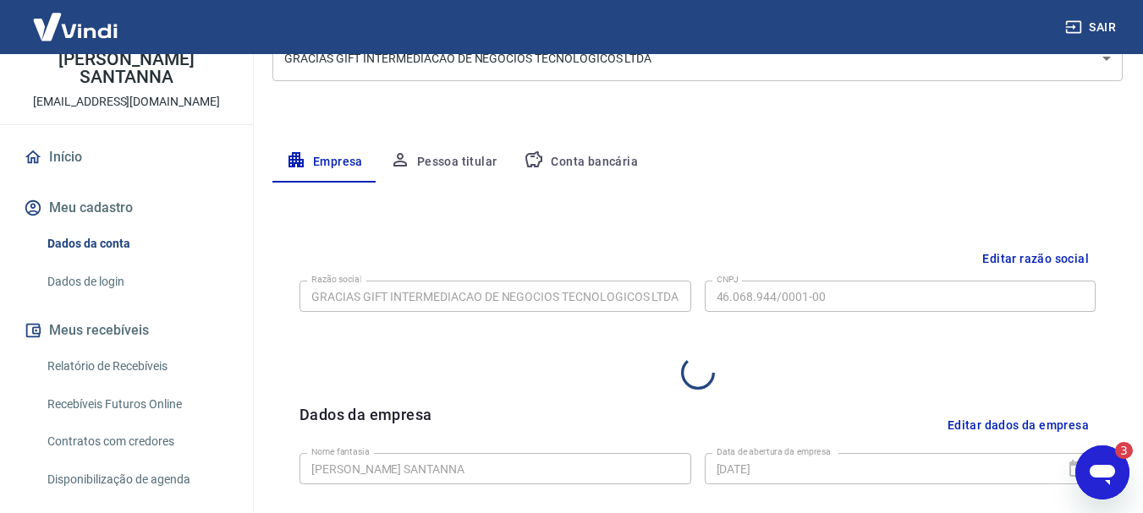
select select "RS"
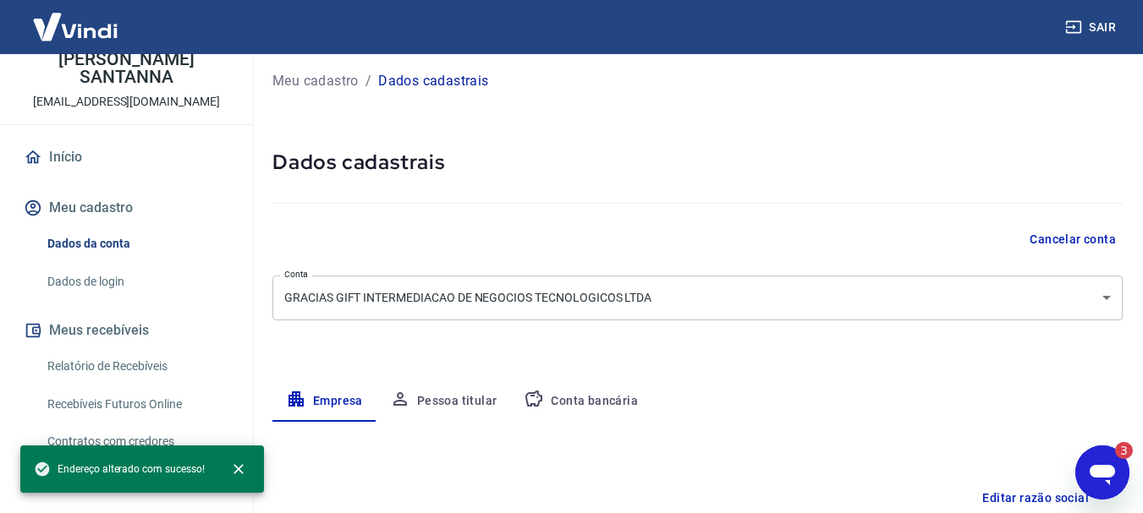
scroll to position [0, 0]
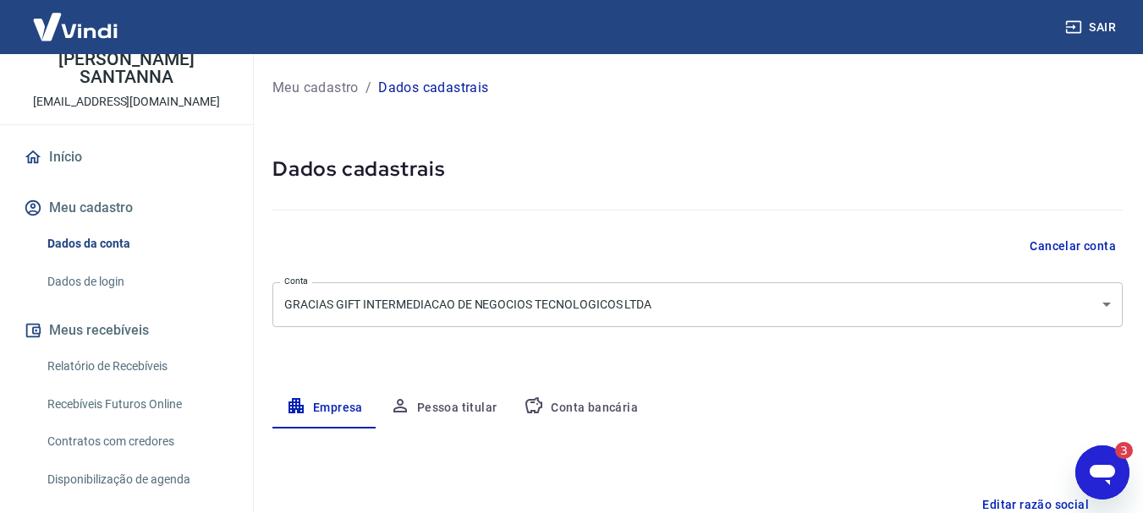
click at [1109, 464] on icon "Abrir janela de mensagens, 3 mensagens não lidas" at bounding box center [1102, 473] width 30 height 30
type textarea "x"
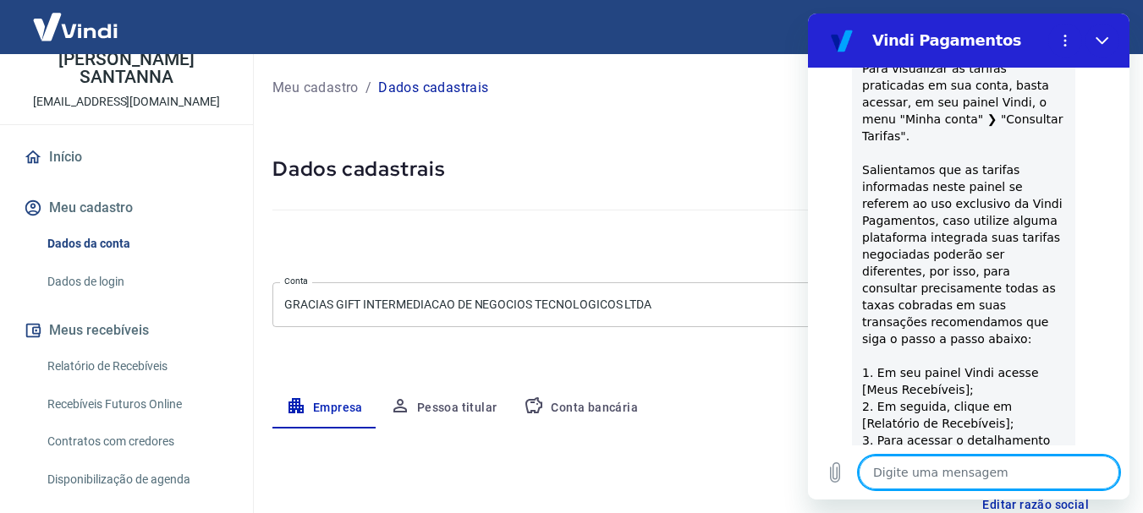
scroll to position [369, 0]
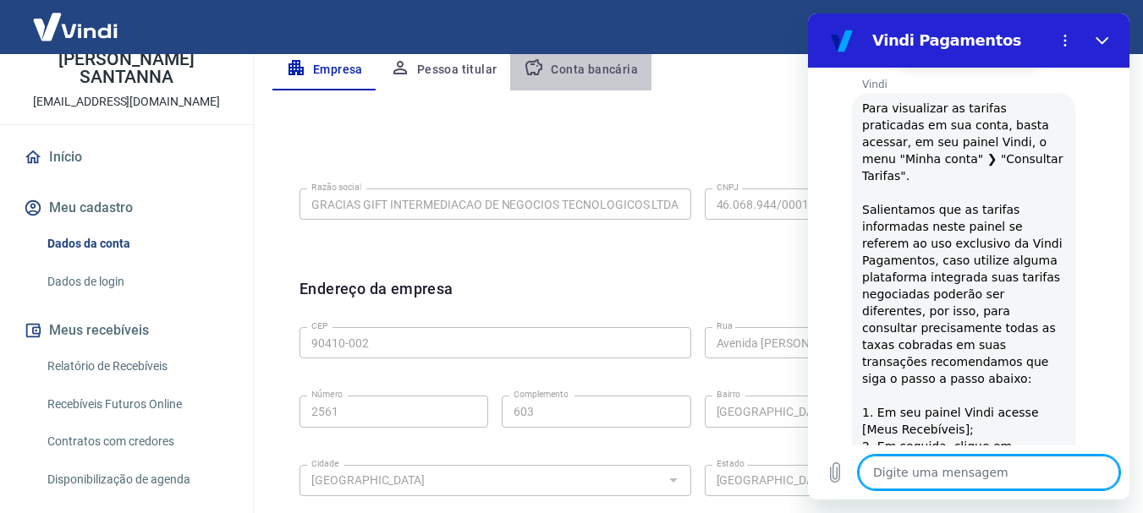
click at [590, 78] on button "Conta bancária" at bounding box center [580, 70] width 141 height 41
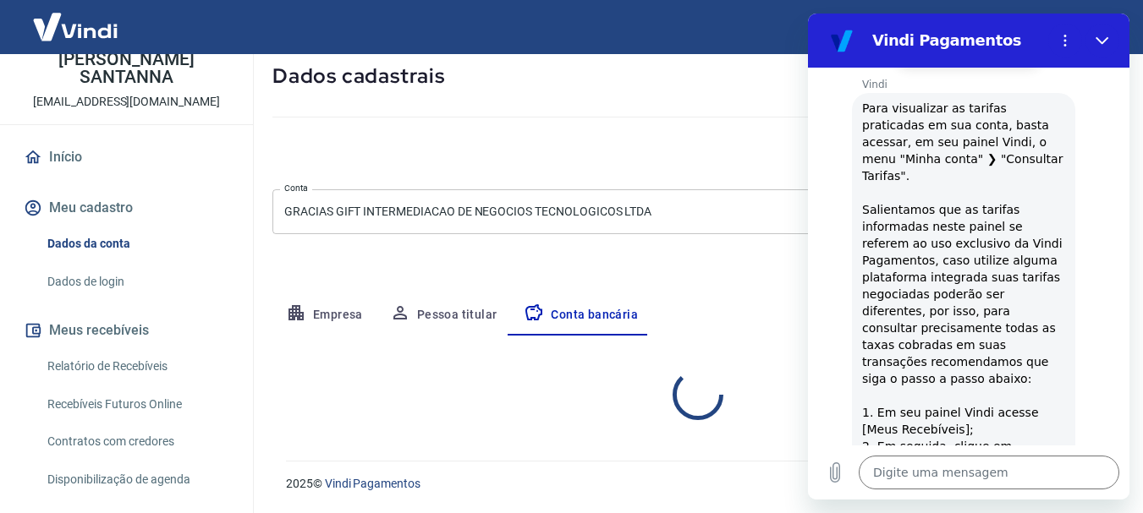
select select "1"
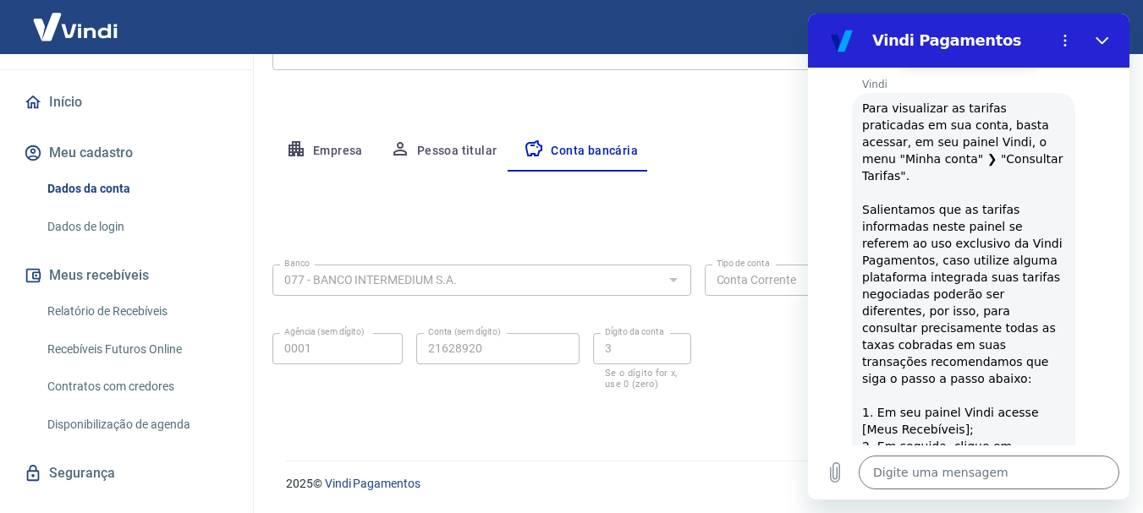
scroll to position [176, 0]
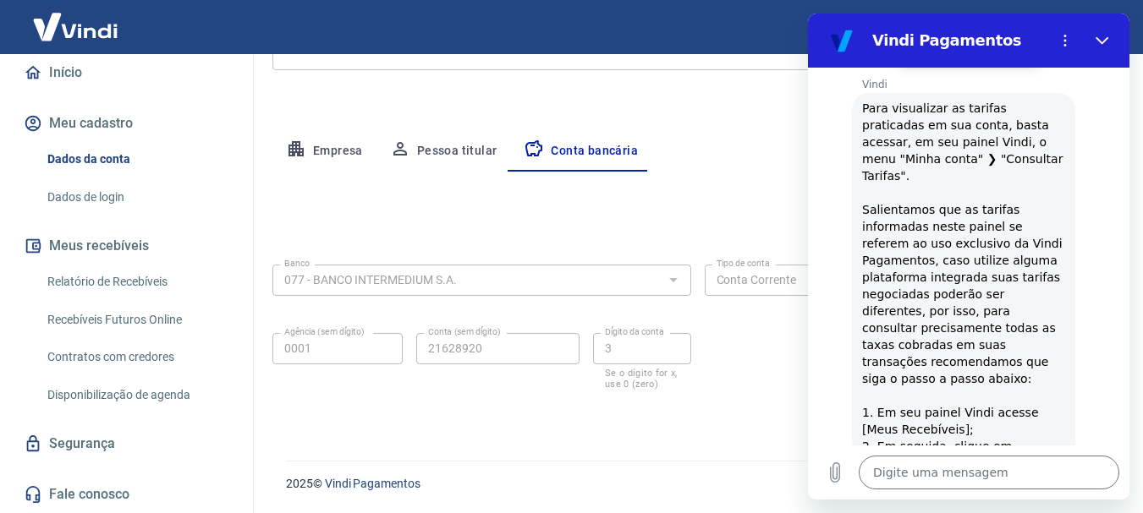
click at [119, 283] on link "Relatório de Recebíveis" at bounding box center [137, 282] width 192 height 35
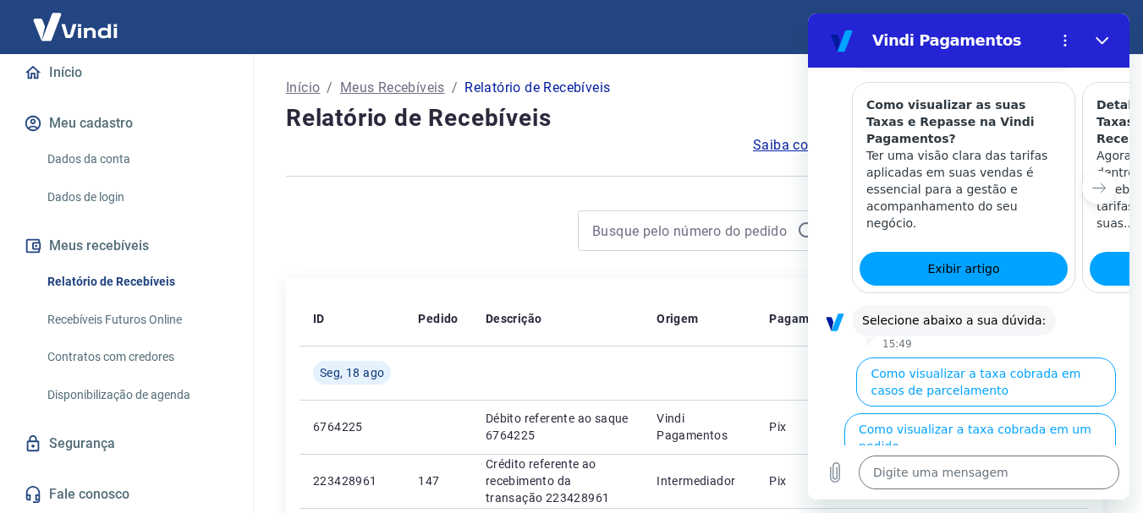
scroll to position [1005, 0]
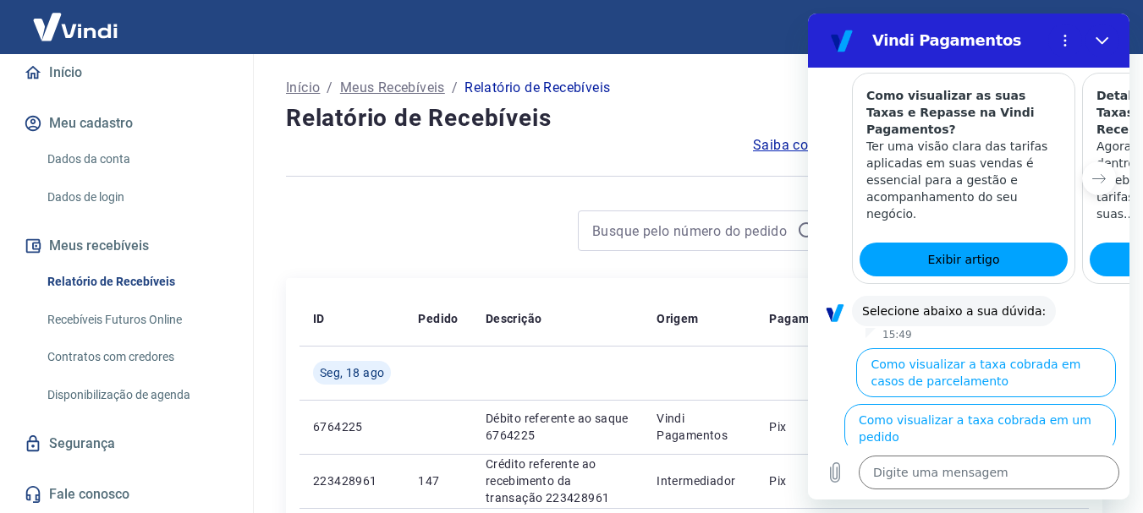
click at [982, 460] on button "Como visualizar o total de taxas cobradas em minhas vendas" at bounding box center [983, 484] width 266 height 49
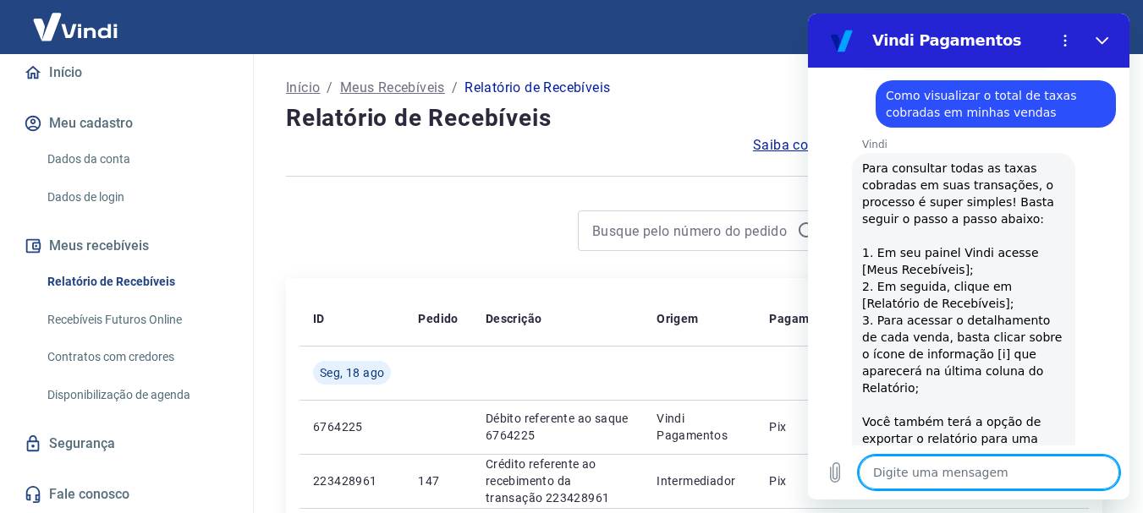
scroll to position [1220, 0]
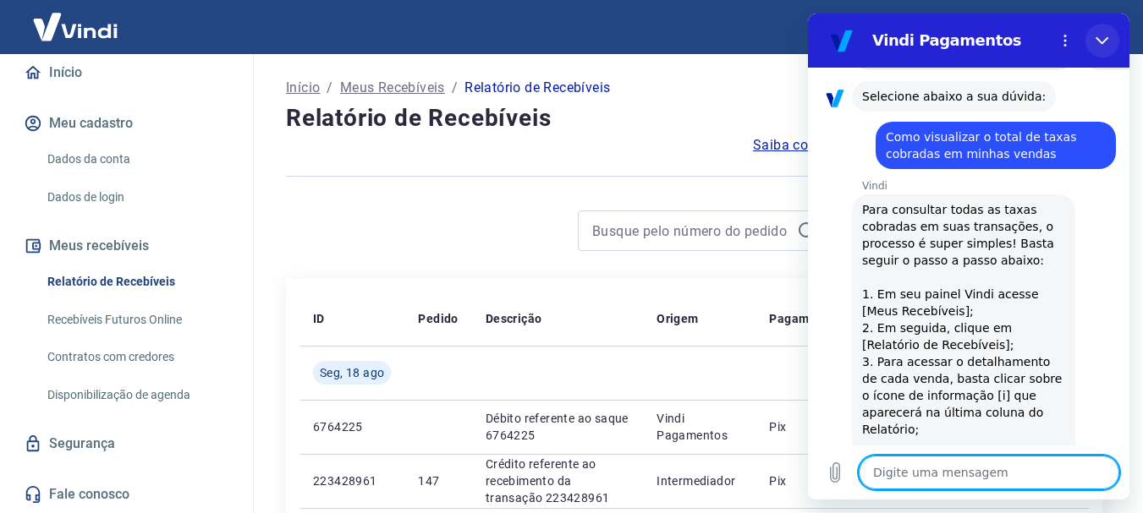
click at [1100, 39] on icon "Fechar" at bounding box center [1102, 41] width 14 height 14
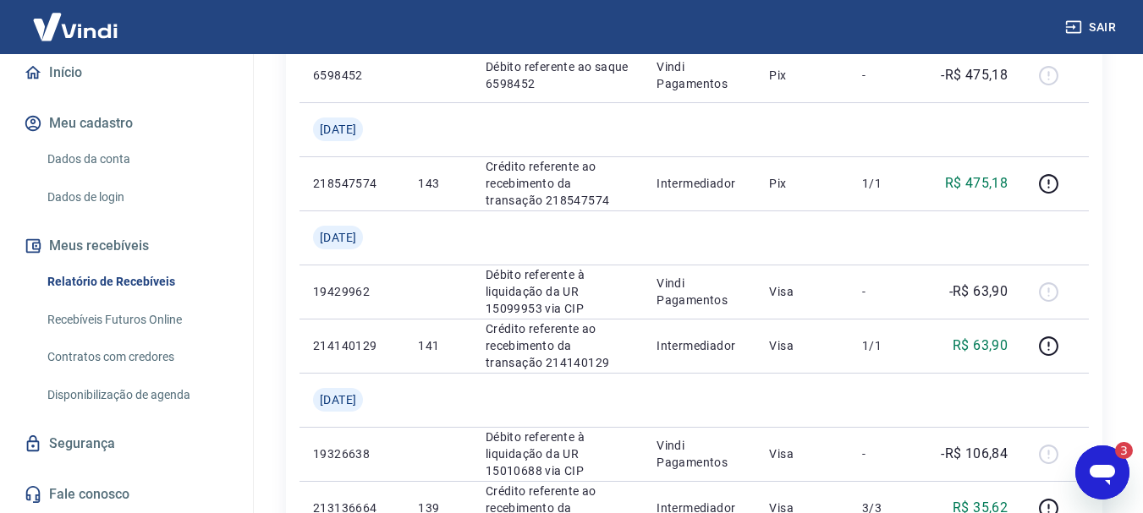
scroll to position [804, 0]
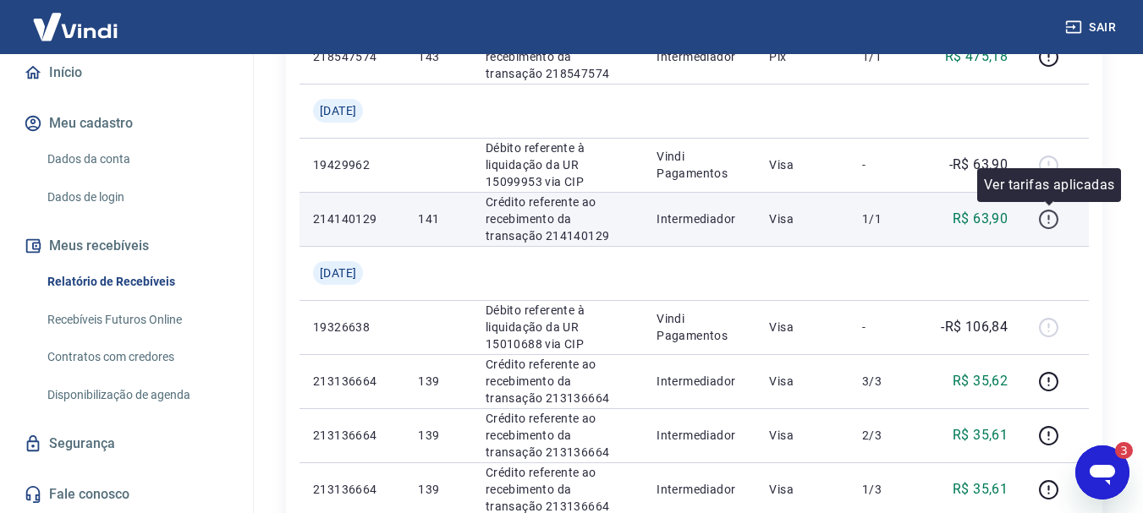
click at [1053, 219] on icon "button" at bounding box center [1048, 219] width 21 height 21
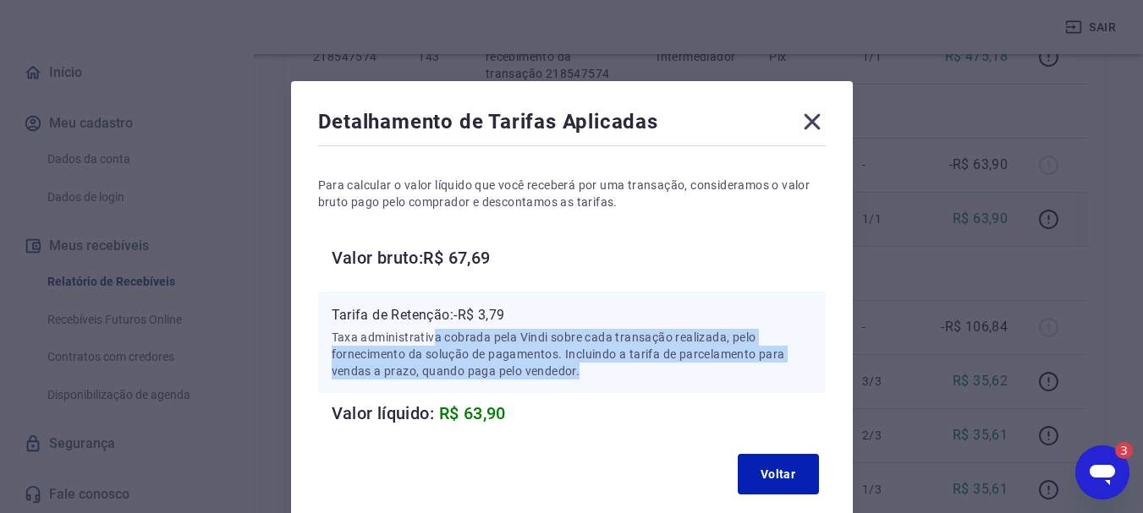
drag, startPoint x: 443, startPoint y: 342, endPoint x: 765, endPoint y: 378, distance: 324.3
click at [765, 378] on p "Taxa administrativa cobrada pela Vindi sobre cada transação realizada, pelo for…" at bounding box center [572, 354] width 480 height 51
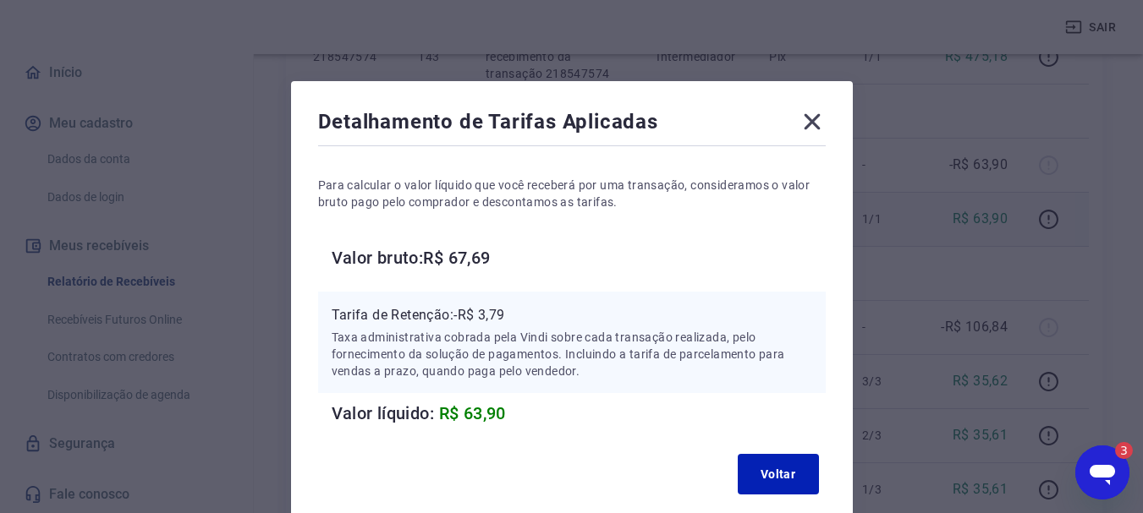
click at [818, 126] on icon at bounding box center [811, 121] width 27 height 27
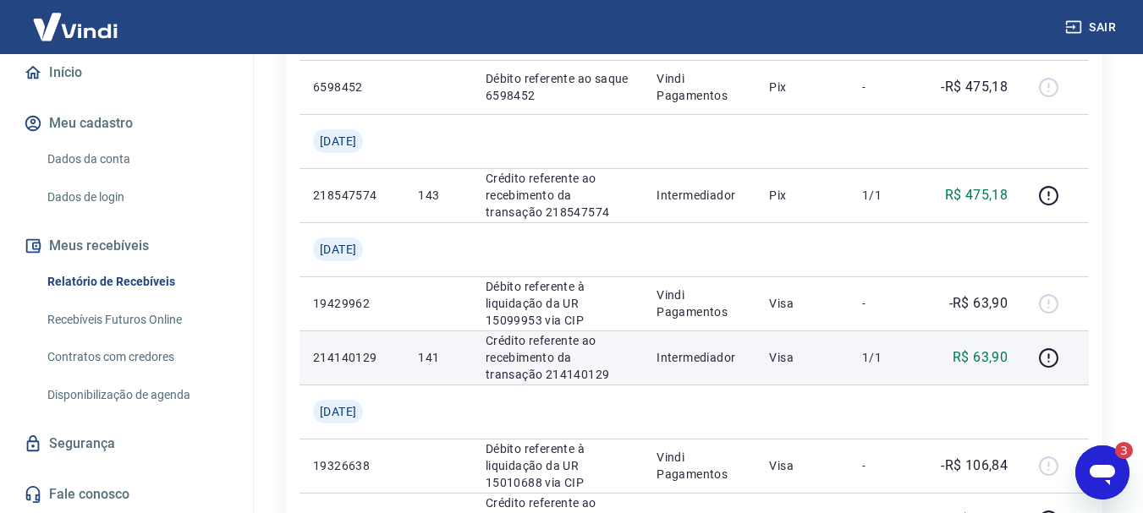
scroll to position [600, 0]
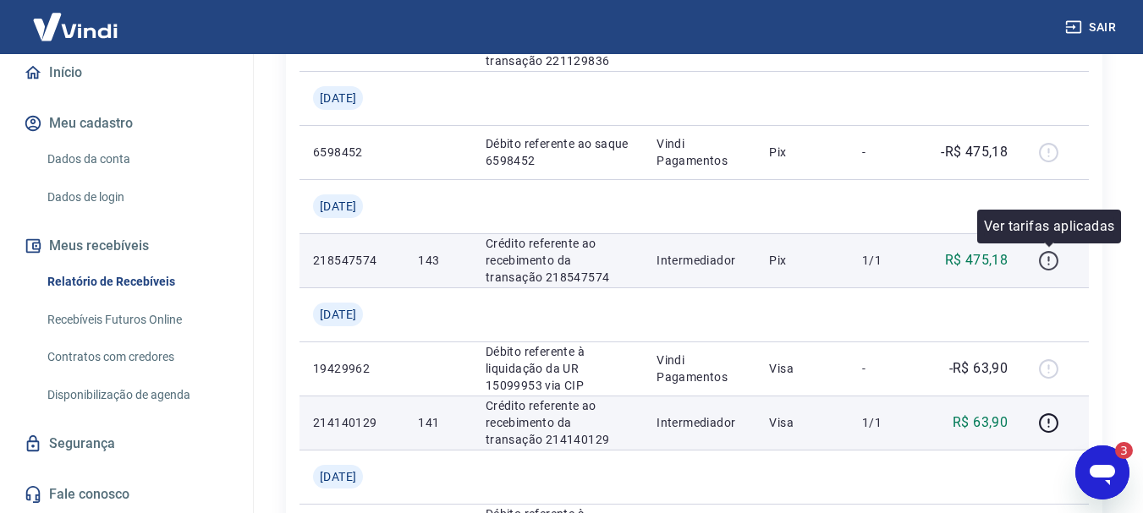
click at [1046, 257] on icon "button" at bounding box center [1048, 260] width 21 height 21
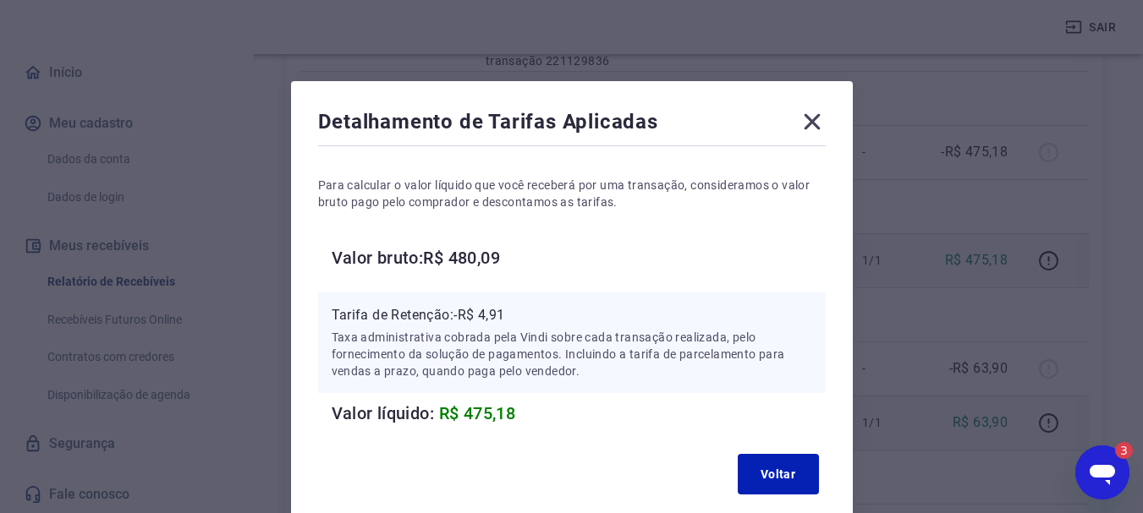
click at [814, 122] on icon at bounding box center [811, 121] width 27 height 27
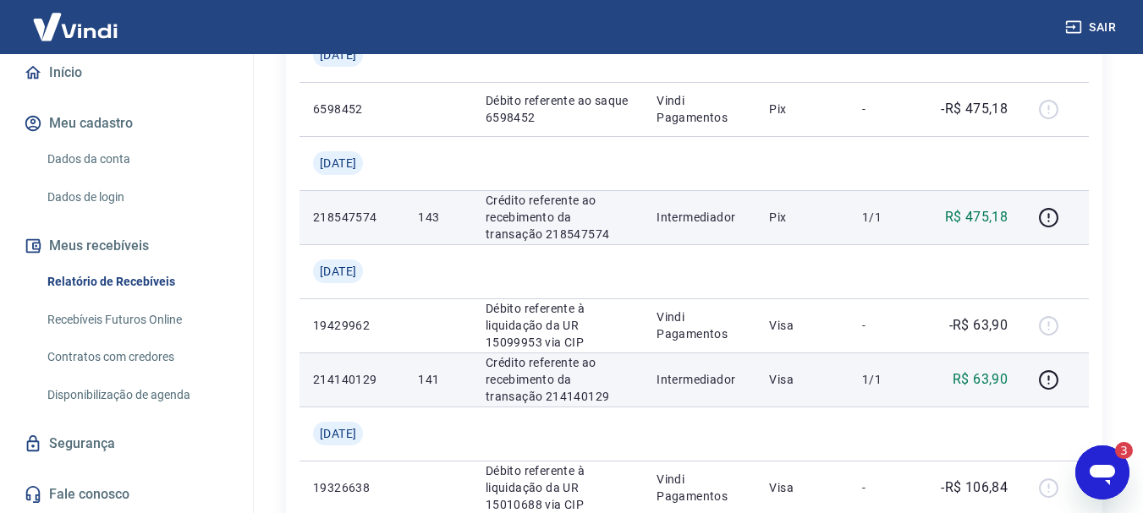
scroll to position [684, 0]
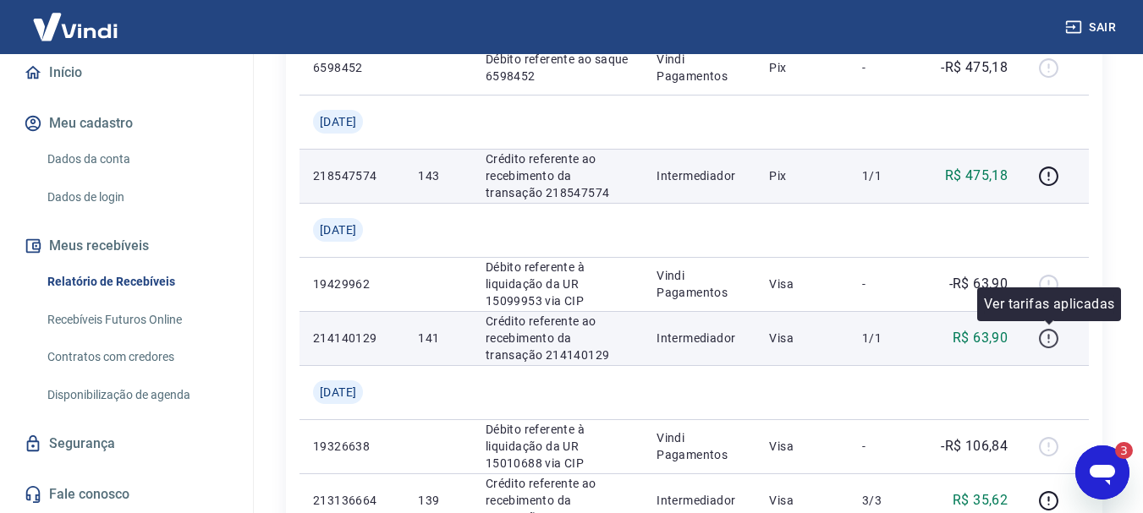
click at [1051, 340] on icon "button" at bounding box center [1048, 338] width 21 height 21
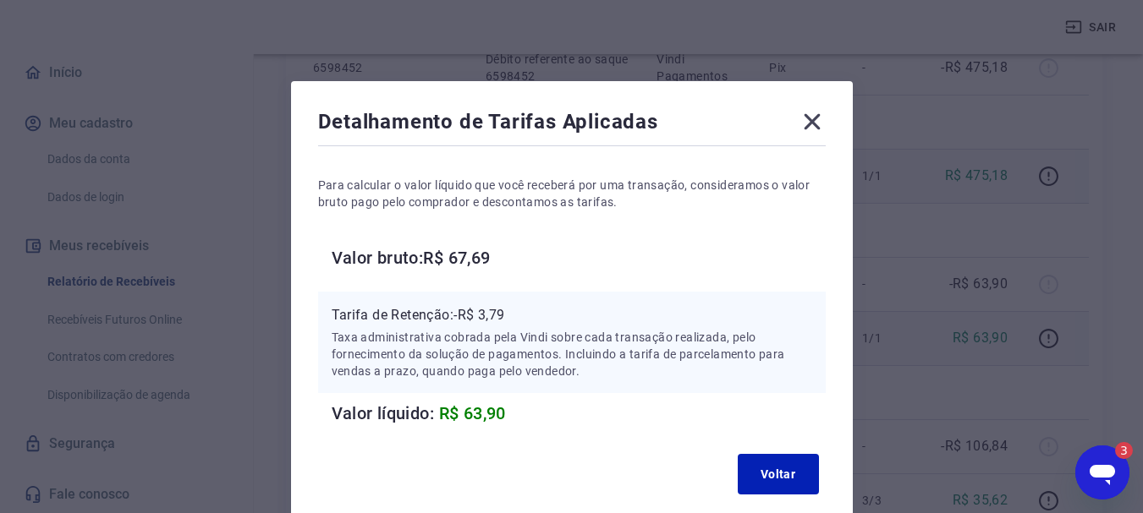
click at [820, 126] on icon at bounding box center [811, 121] width 27 height 27
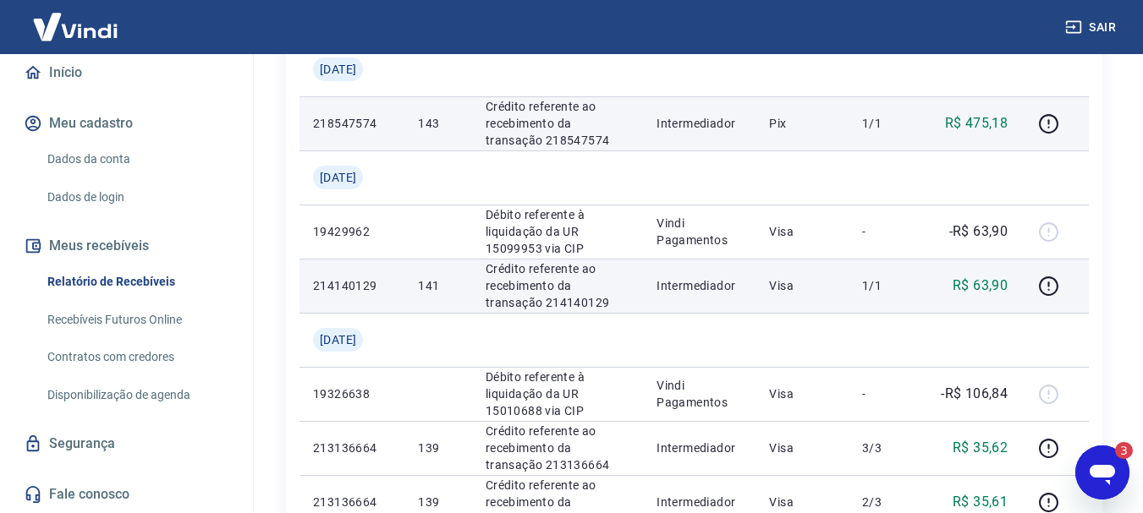
scroll to position [938, 0]
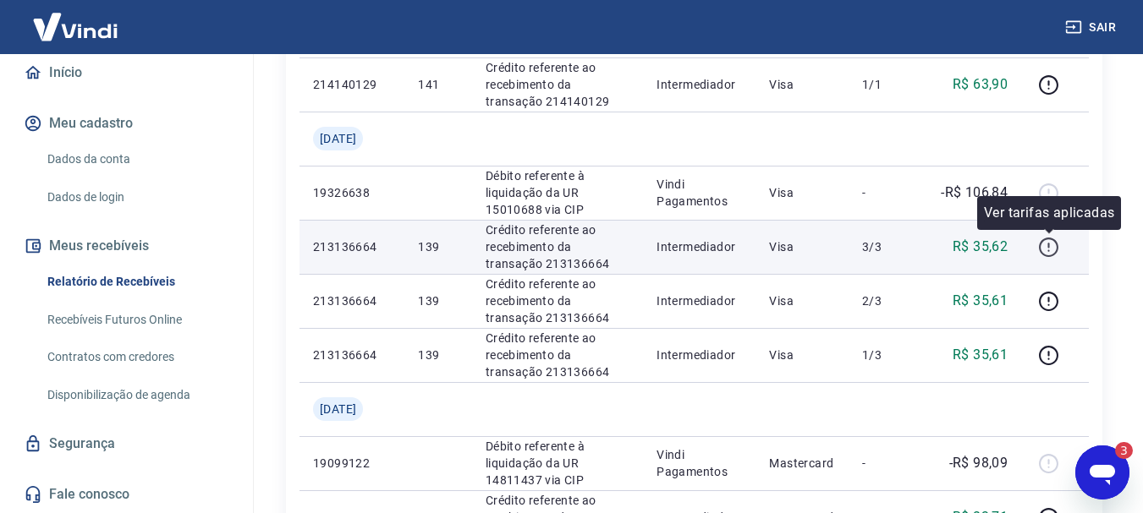
click at [1058, 249] on icon "button" at bounding box center [1048, 247] width 19 height 19
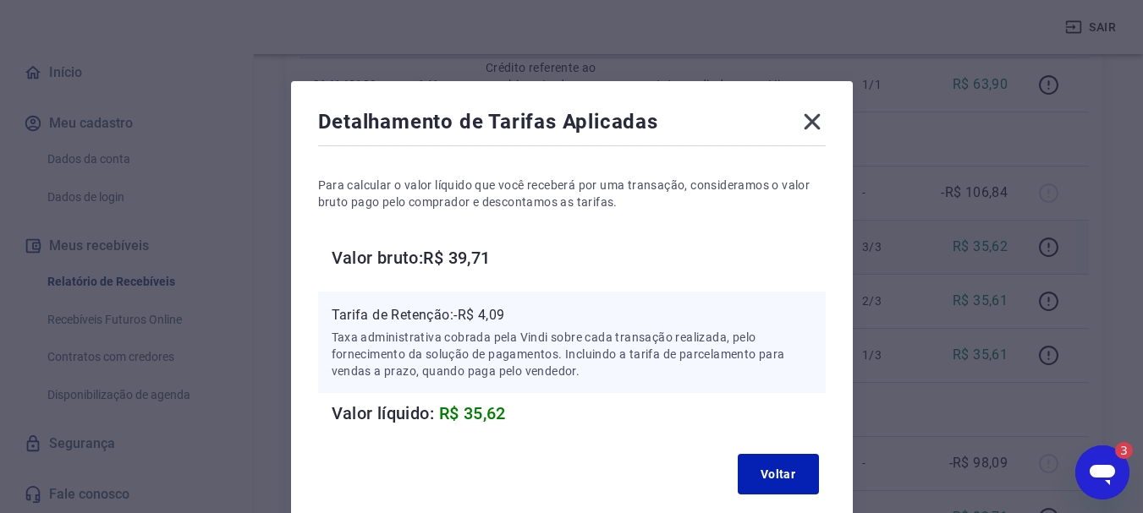
click at [809, 118] on icon at bounding box center [812, 122] width 16 height 16
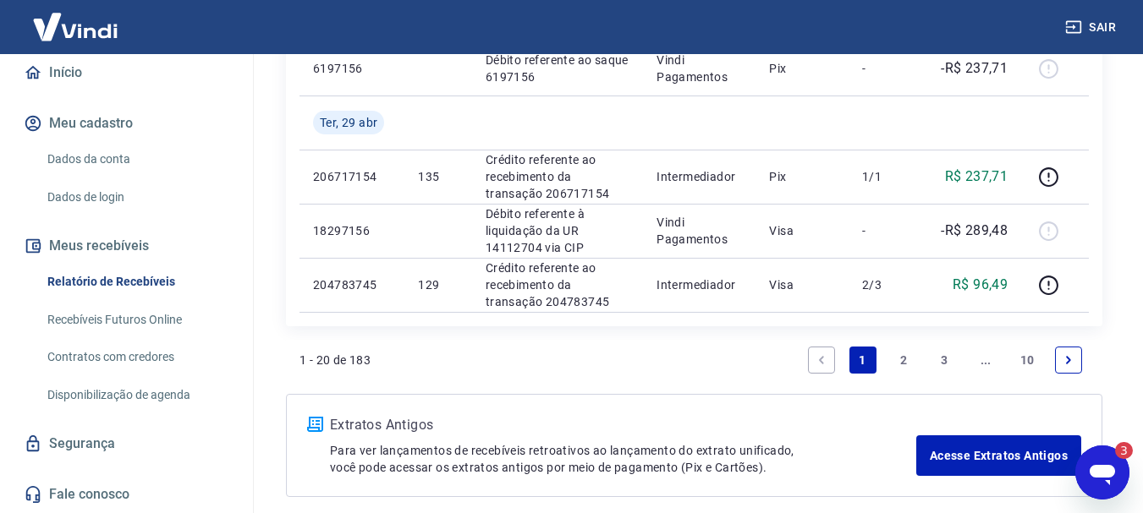
scroll to position [1681, 0]
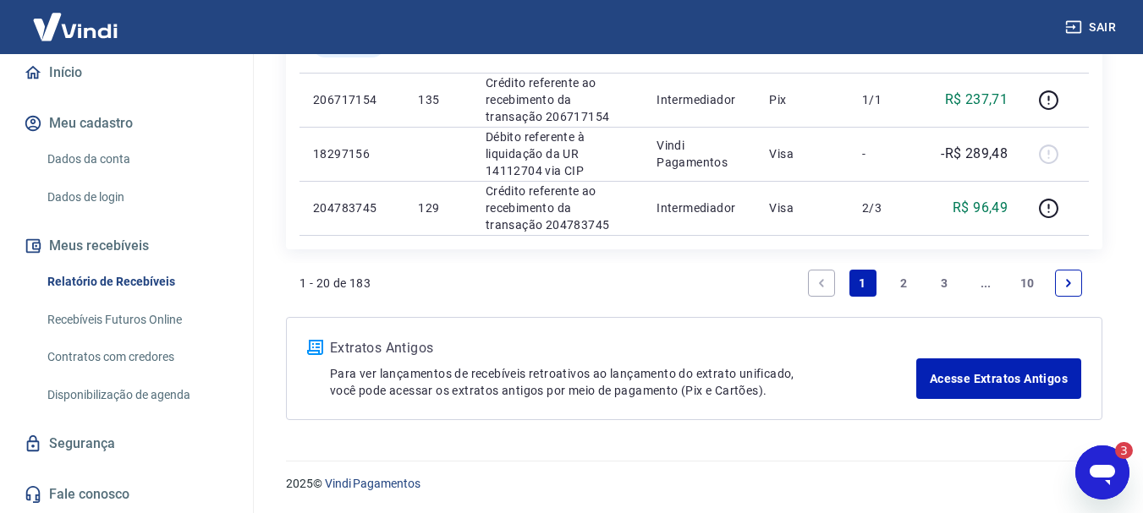
click at [1104, 471] on icon "Abrir janela de mensagens, 3 mensagens não lidas" at bounding box center [1101, 475] width 25 height 20
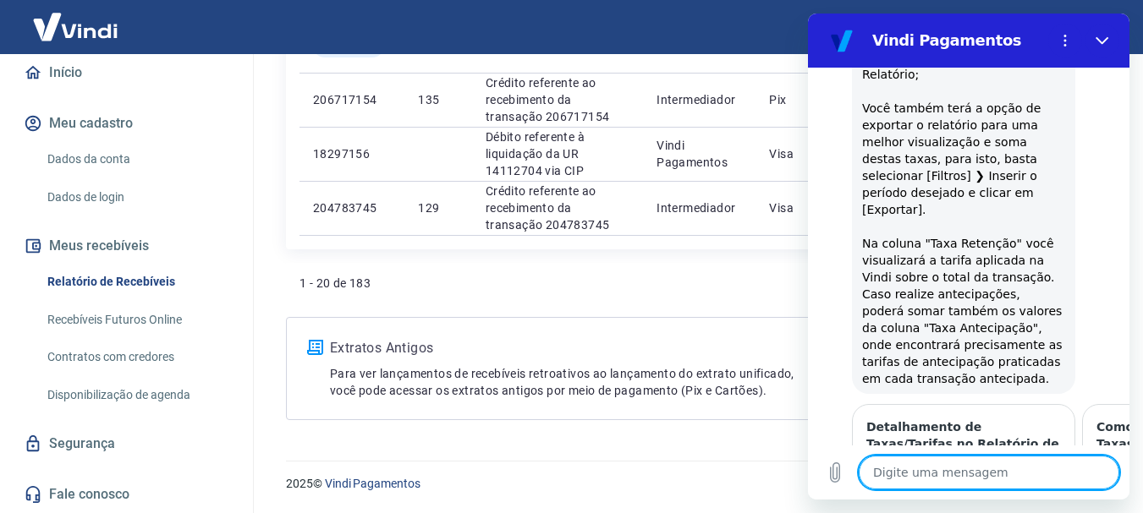
scroll to position [1744, 0]
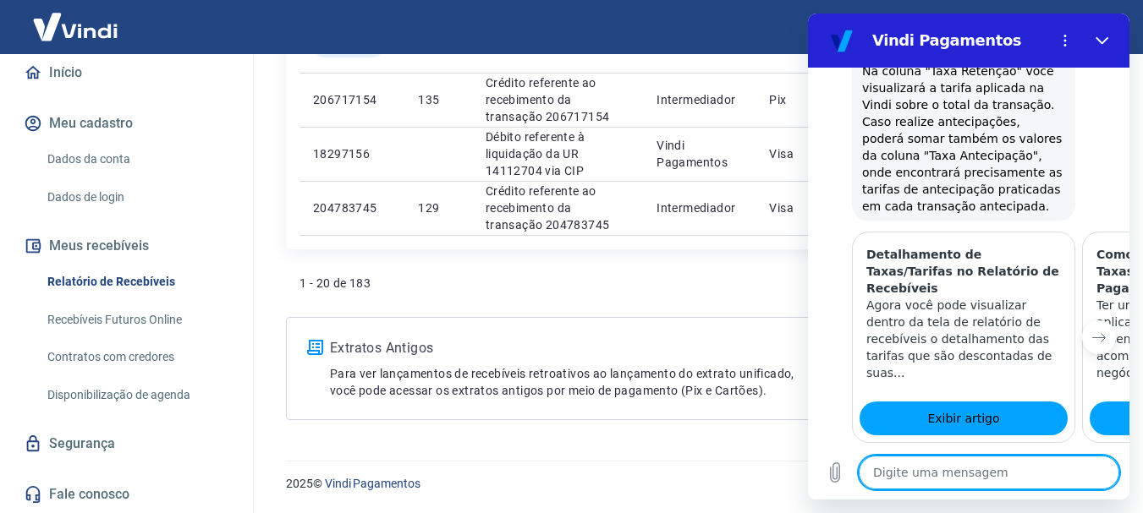
scroll to position [1746, 0]
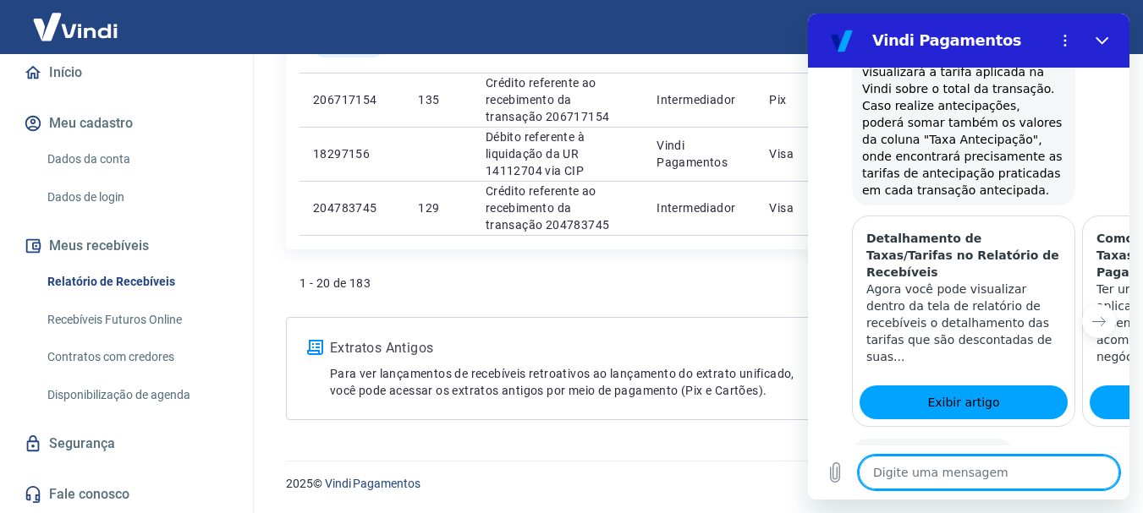
type textarea "x"
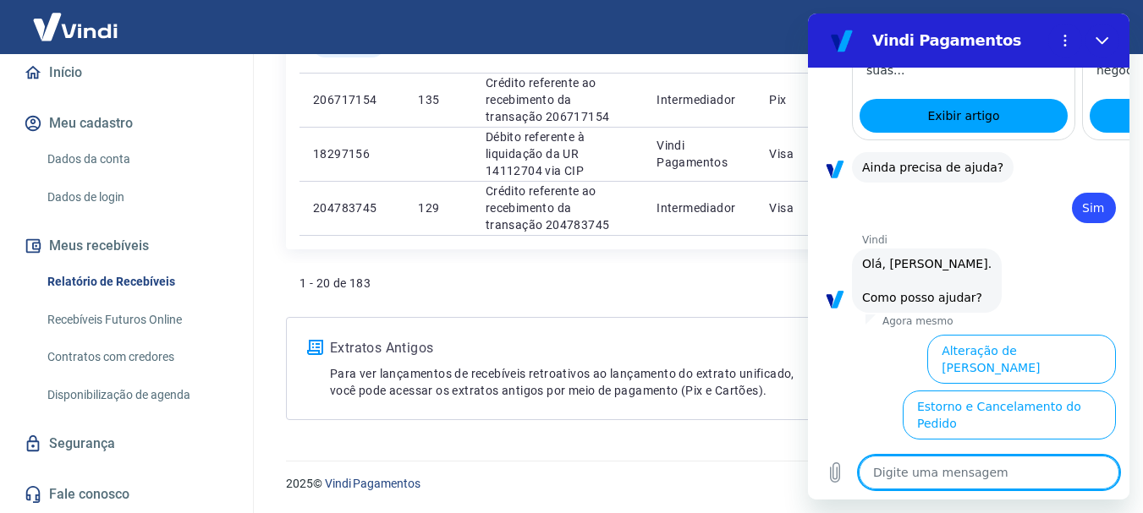
scroll to position [2203, 0]
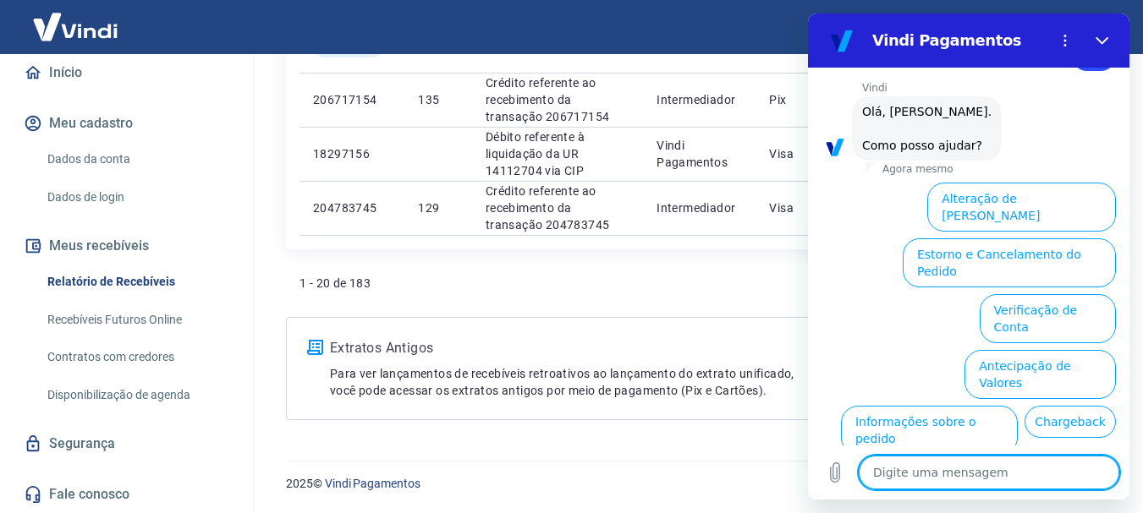
click at [941, 475] on textarea at bounding box center [989, 473] width 261 height 34
type textarea "n"
type textarea "x"
type textarea "ne"
type textarea "x"
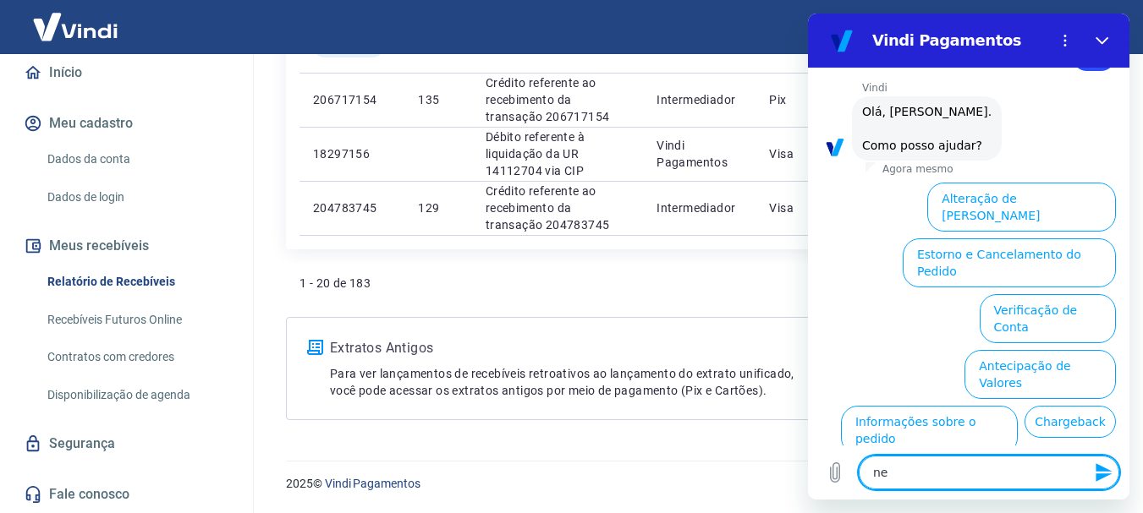
type textarea "neg"
type textarea "x"
type textarea "nego"
type textarea "x"
type textarea "negoc"
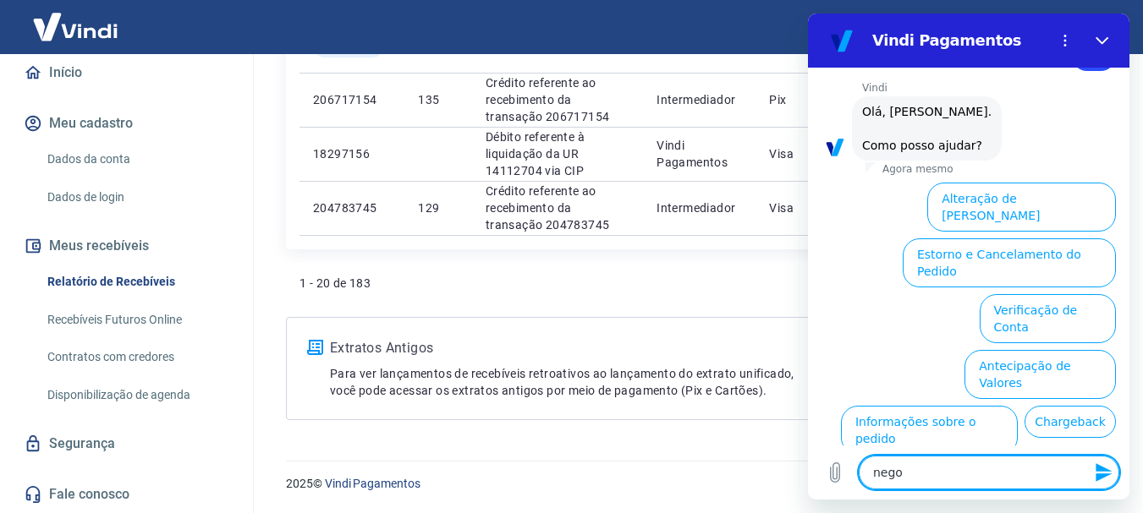
type textarea "x"
type textarea "negoci"
type textarea "x"
type textarea "negocia"
type textarea "x"
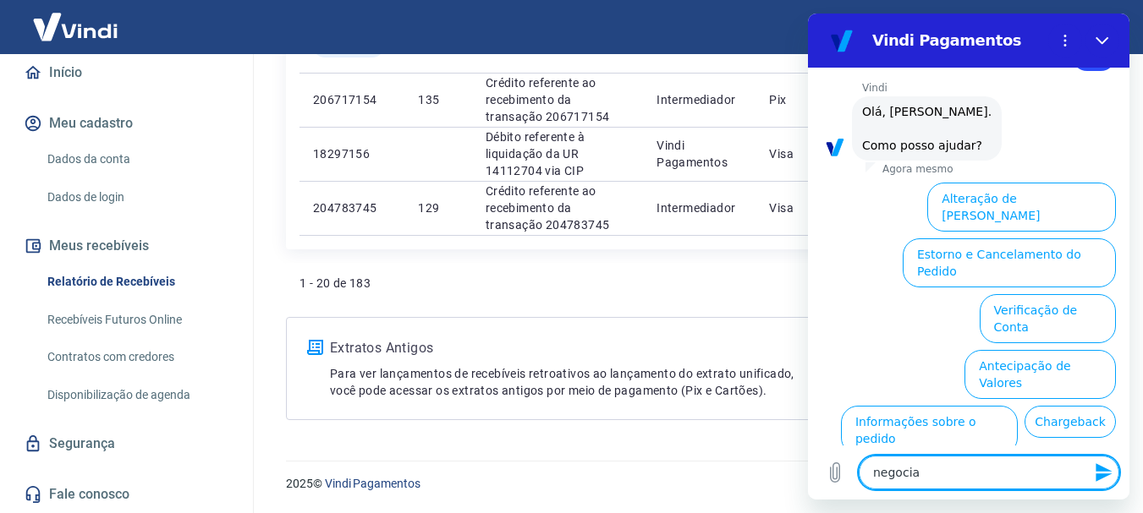
type textarea "negociar"
type textarea "x"
type textarea "negociar"
type textarea "x"
type textarea "negociar t"
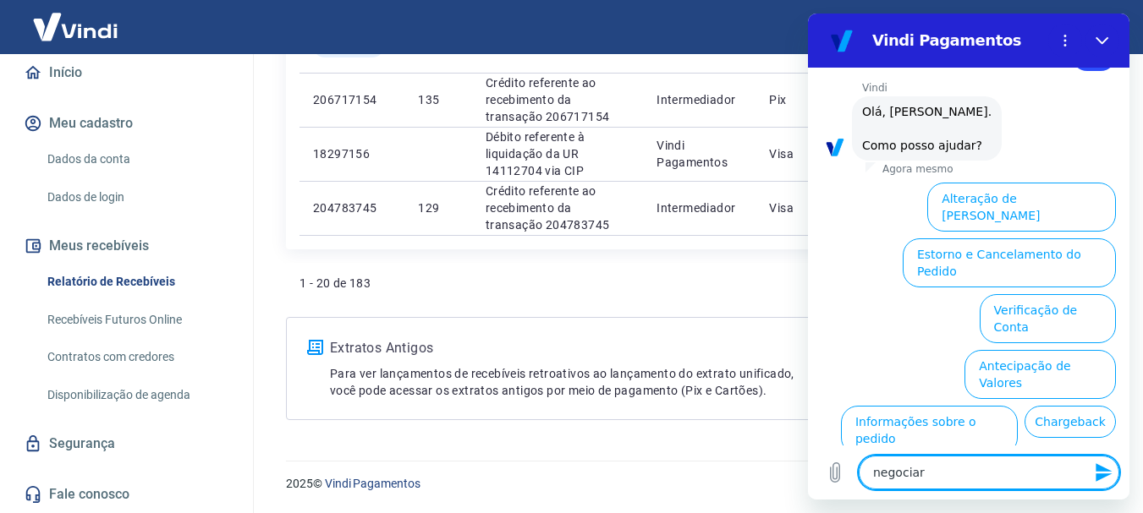
type textarea "x"
type textarea "negociar ta"
type textarea "x"
type textarea "negociar tar"
type textarea "x"
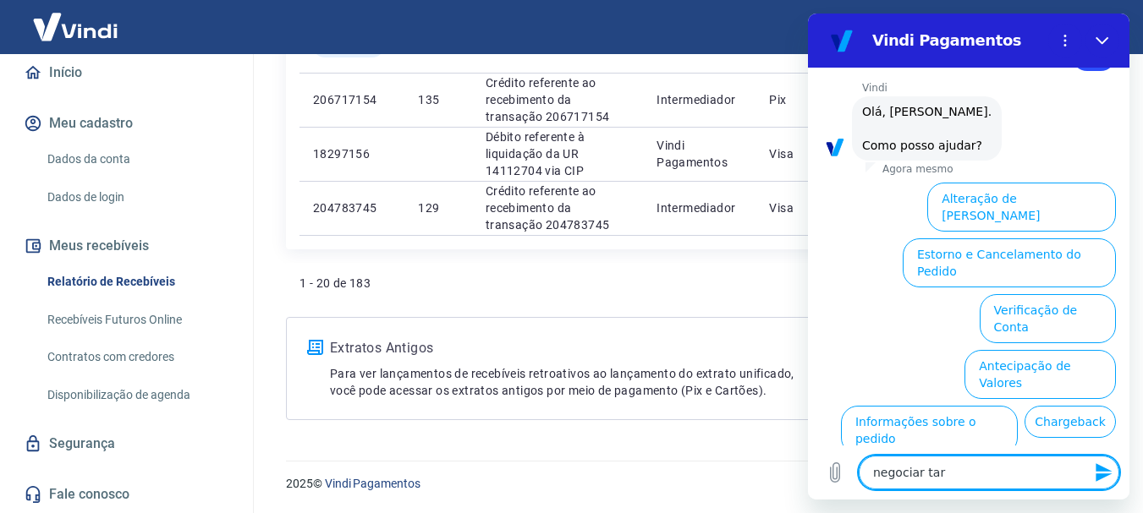
type textarea "negociar tari"
type textarea "x"
type textarea "negociar tarif"
type textarea "x"
type textarea "negociar tarifa"
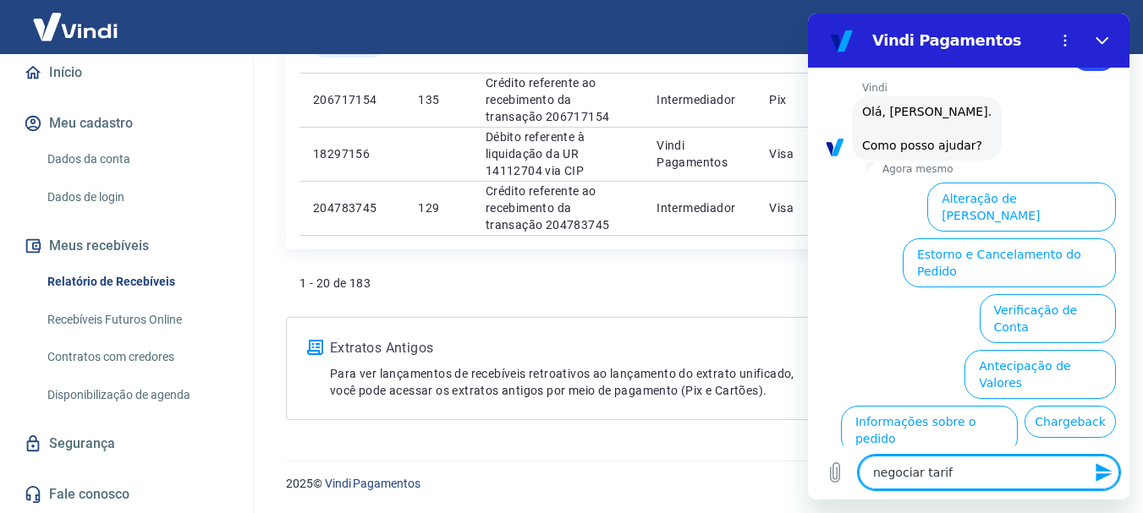
type textarea "x"
type textarea "negociar tarifas"
type textarea "x"
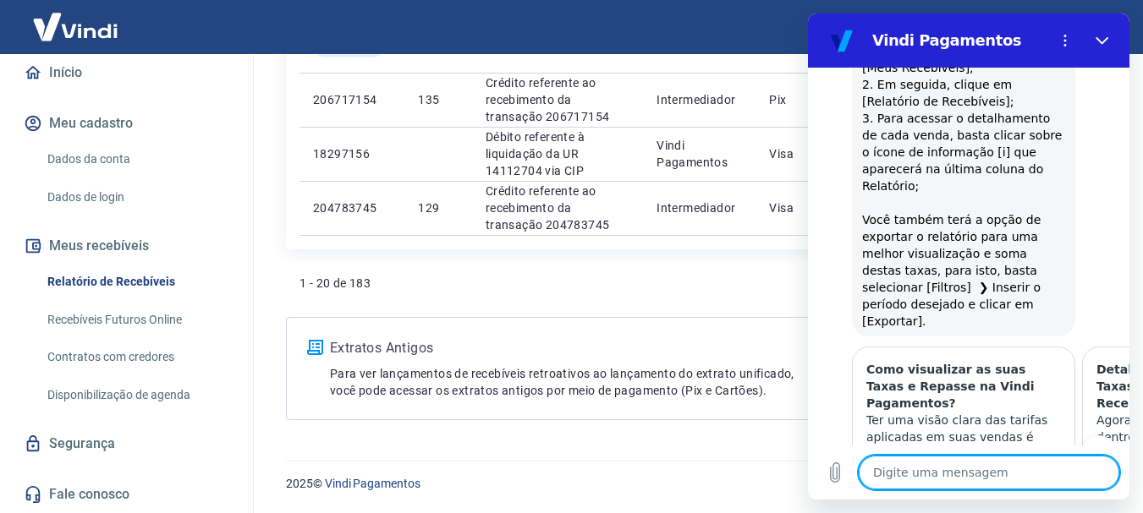
scroll to position [629, 0]
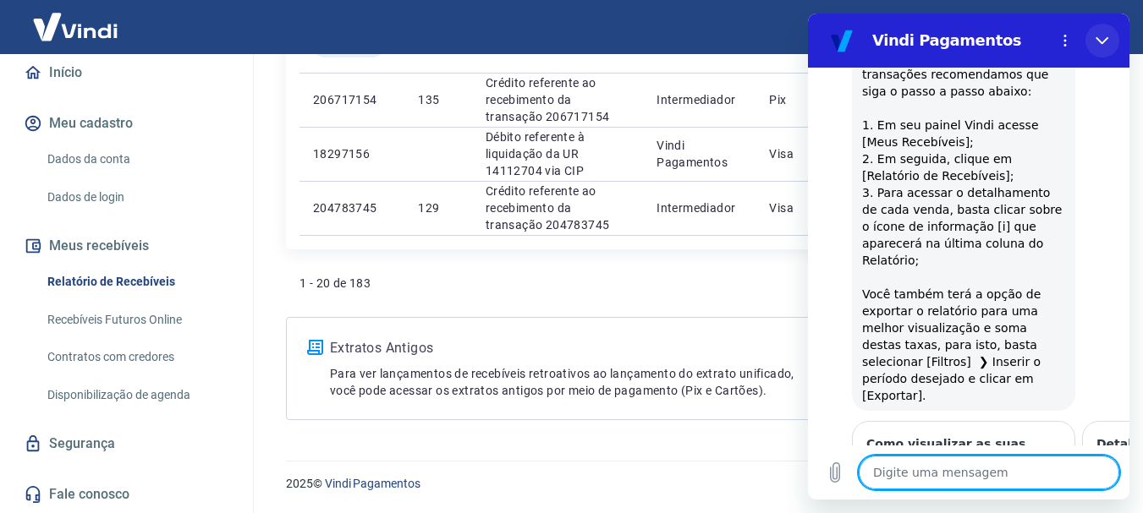
click at [1111, 40] on button "Fechar" at bounding box center [1102, 41] width 34 height 34
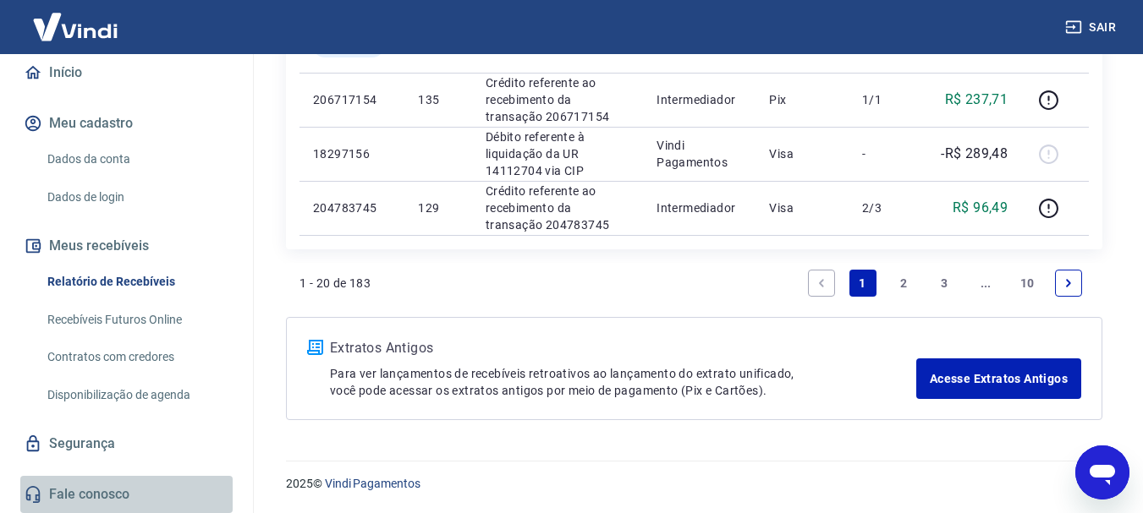
click at [132, 490] on link "Fale conosco" at bounding box center [126, 494] width 212 height 37
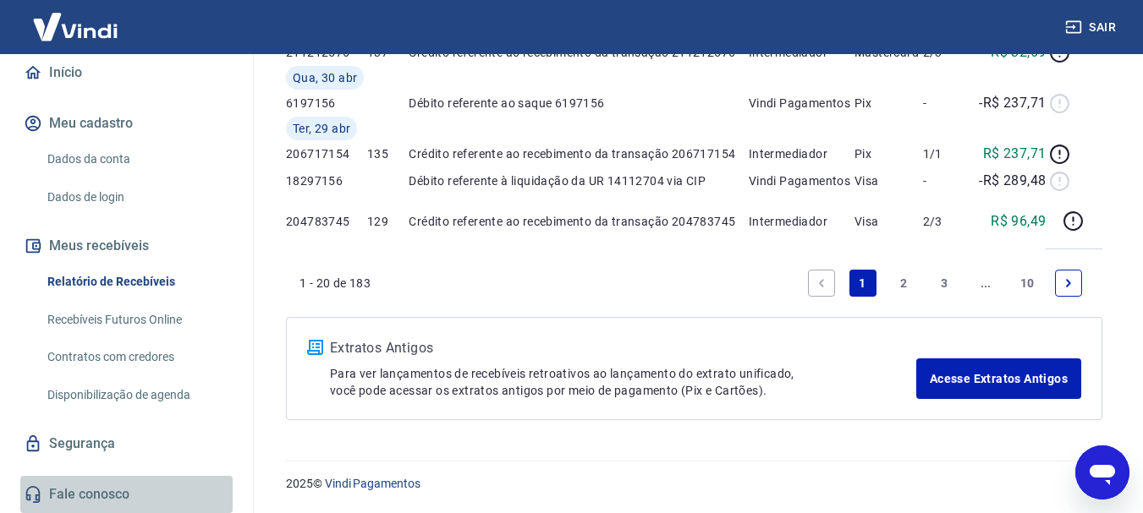
scroll to position [41, 0]
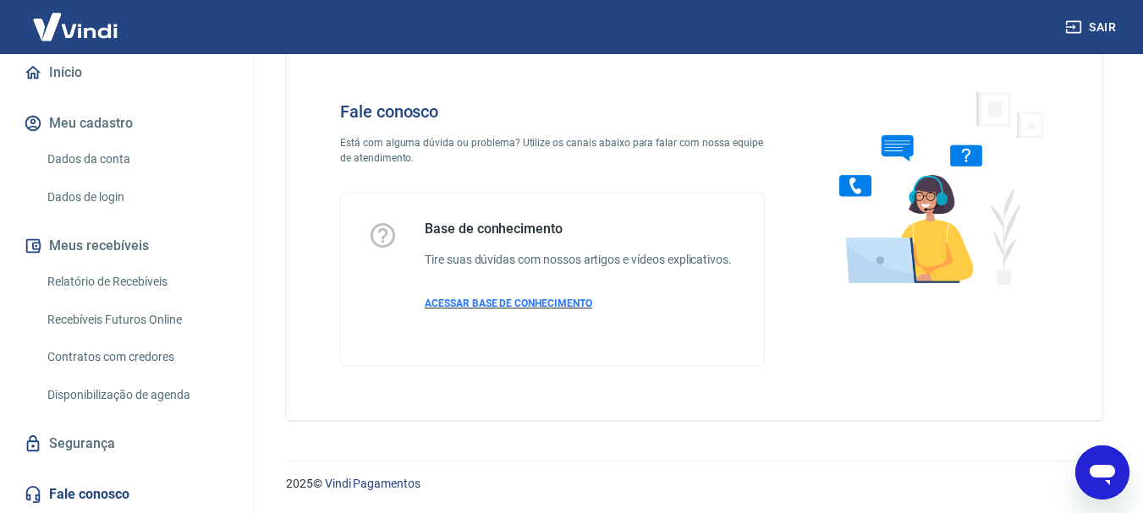
click at [554, 298] on p "ACESSAR BASE DE CONHECIMENTO" at bounding box center [578, 303] width 307 height 15
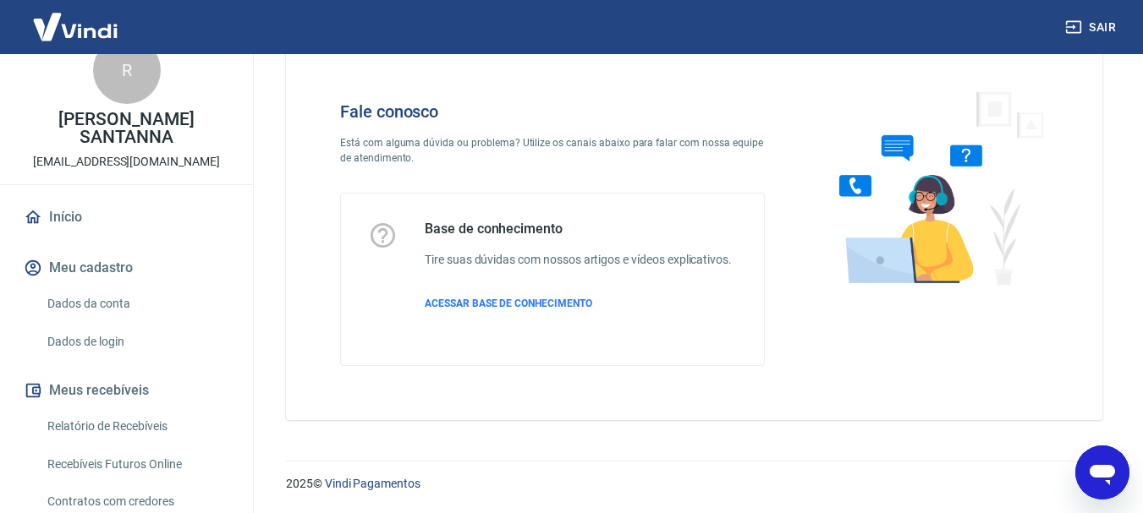
scroll to position [0, 0]
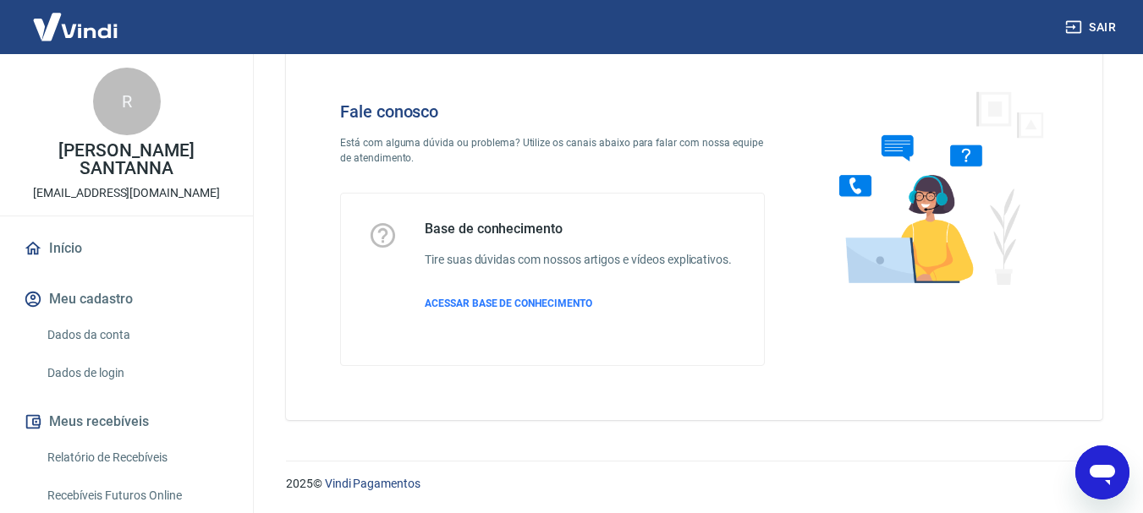
click at [104, 243] on link "Início" at bounding box center [126, 248] width 212 height 37
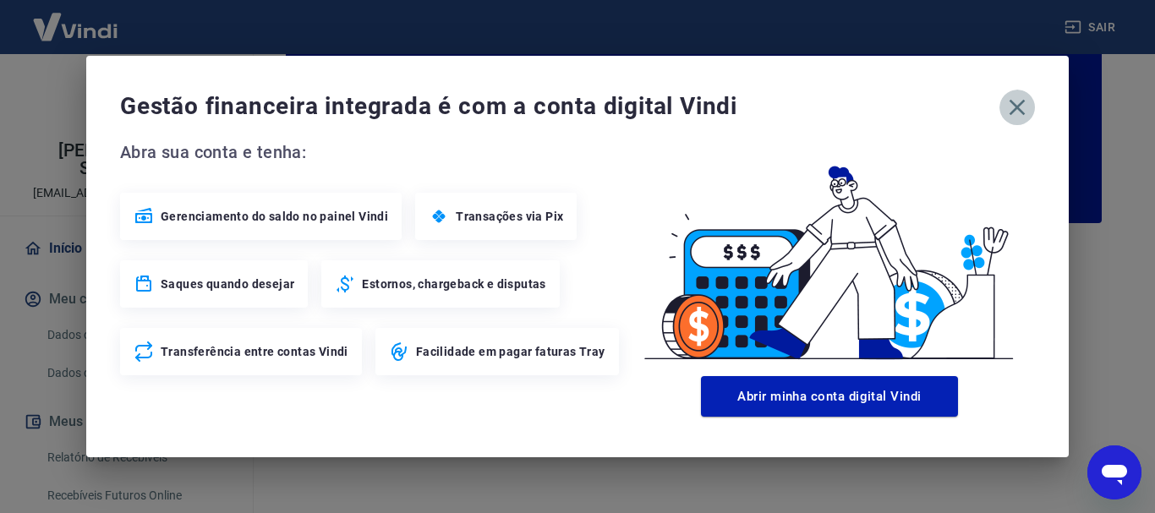
click at [1024, 106] on icon "button" at bounding box center [1017, 107] width 27 height 27
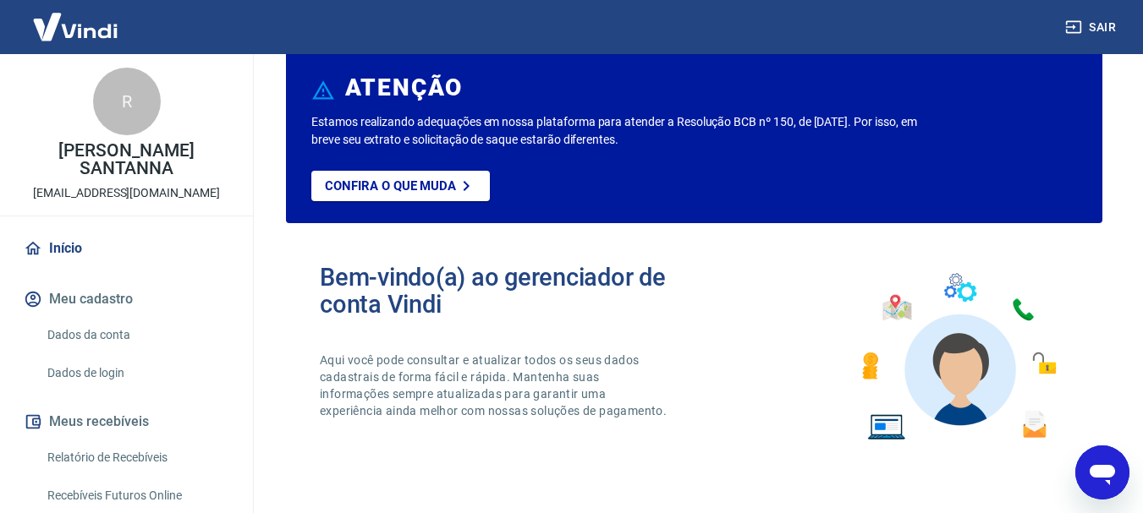
type textarea "x"
